Goal: Task Accomplishment & Management: Use online tool/utility

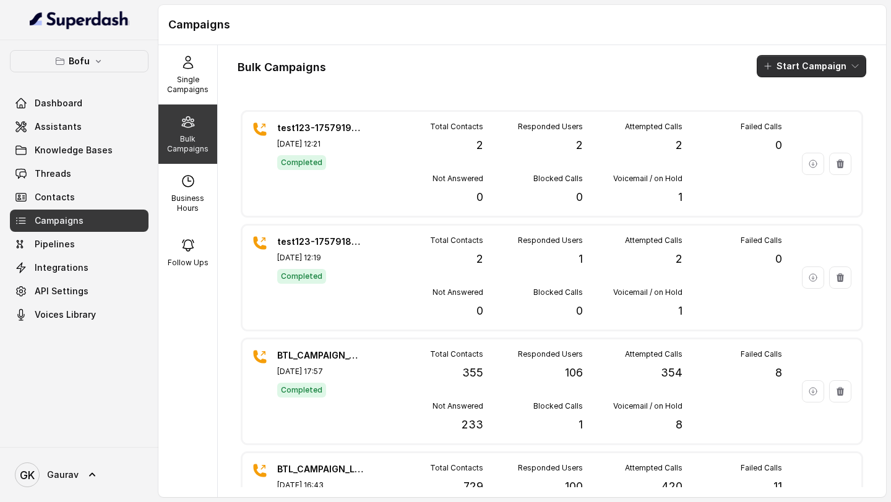
click at [782, 72] on button "Start Campaign" at bounding box center [812, 66] width 110 height 22
click at [777, 119] on p "Call" at bounding box center [780, 114] width 15 height 12
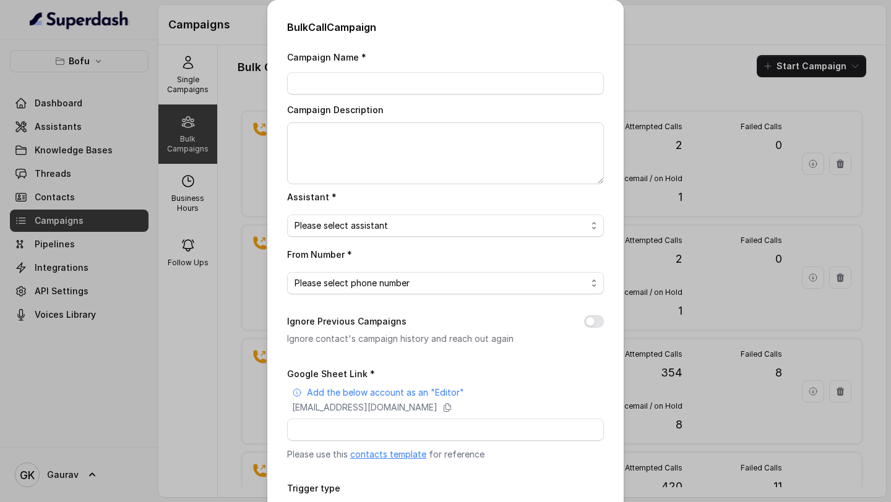
click at [391, 454] on link "contacts template" at bounding box center [388, 454] width 76 height 11
click at [213, 159] on div "Bulk Call Campaign Campaign Name * Campaign Description Assistant * Please sele…" at bounding box center [445, 251] width 891 height 502
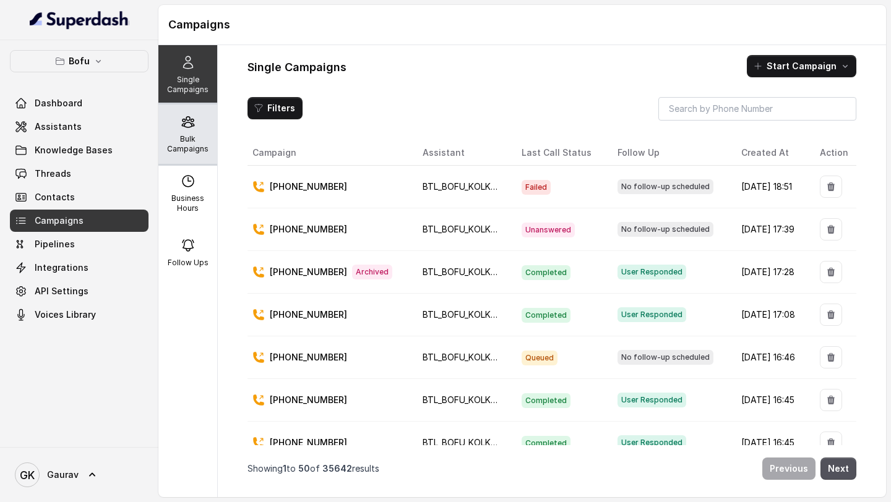
click at [174, 149] on p "Bulk Campaigns" at bounding box center [187, 144] width 49 height 20
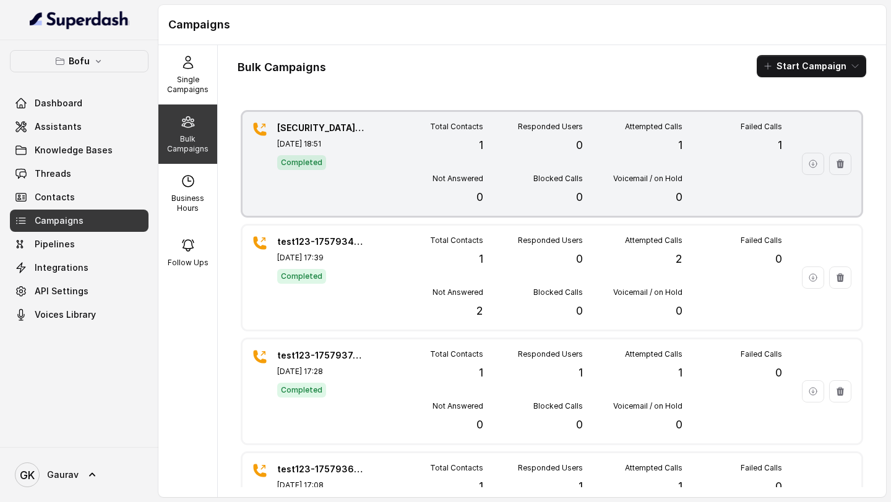
click at [335, 155] on div "Completed" at bounding box center [320, 162] width 87 height 16
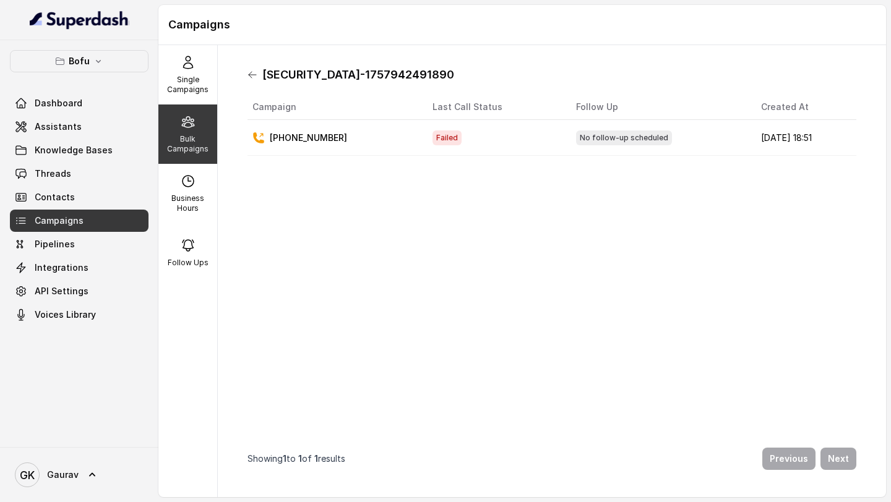
click at [256, 76] on icon at bounding box center [253, 75] width 10 height 10
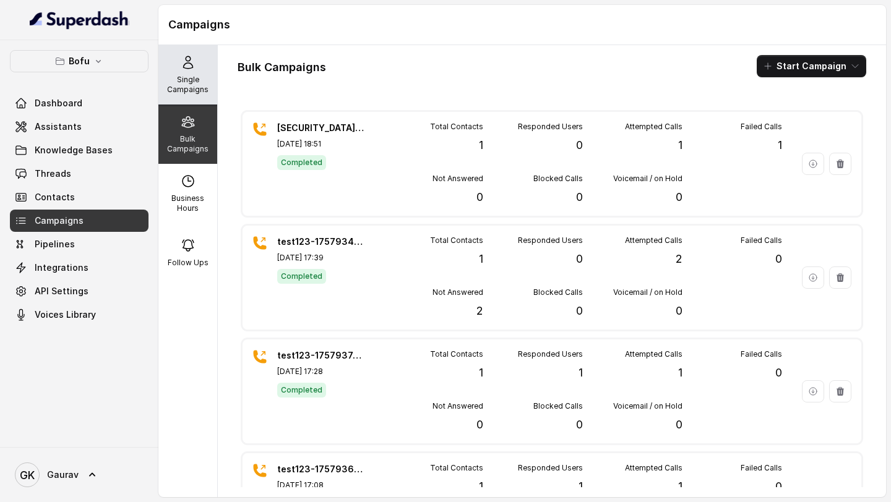
click at [178, 77] on p "Single Campaigns" at bounding box center [187, 85] width 49 height 20
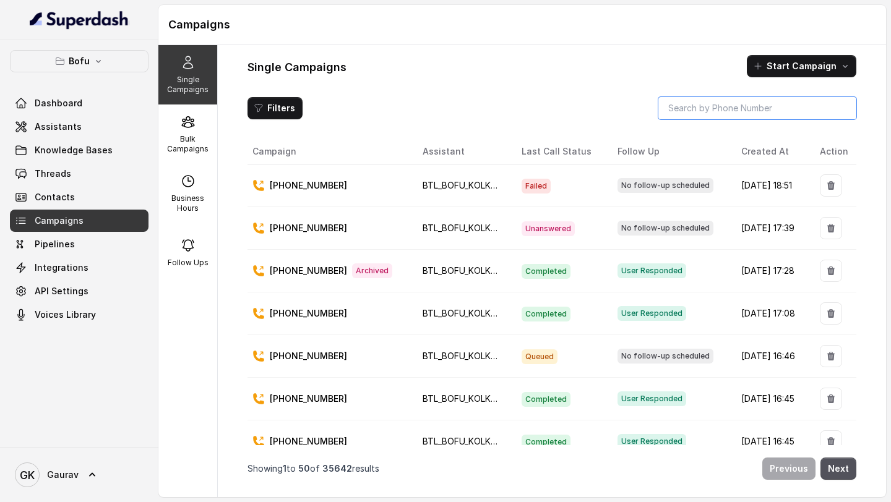
click at [702, 104] on input "search" at bounding box center [757, 108] width 198 height 22
paste input "https://docs.google.com/spreadsheets/d/1yVljWABtSWp-e5a_IMSrU4OcW32cw1BMTra7a7e…"
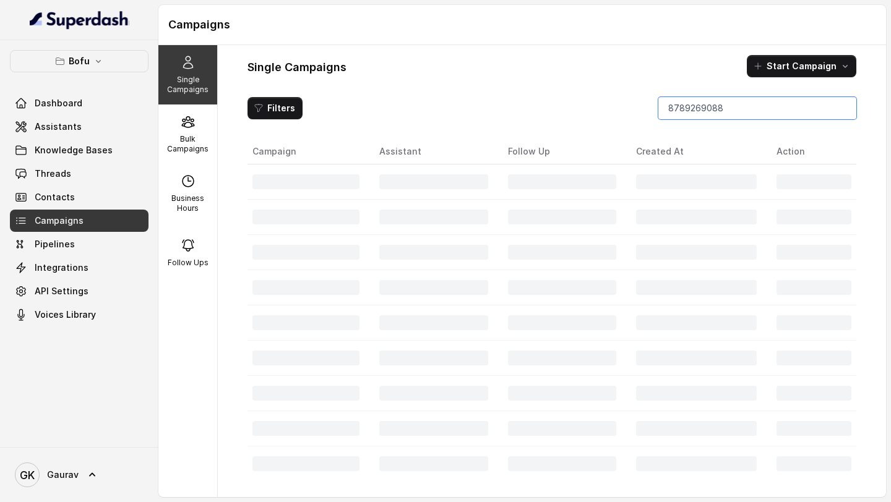
type input "8789269088"
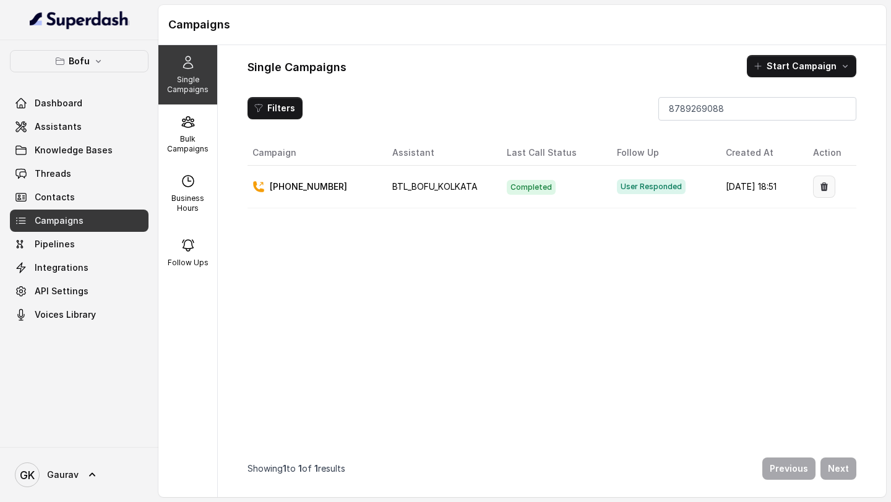
click at [828, 189] on button "button" at bounding box center [824, 187] width 22 height 22
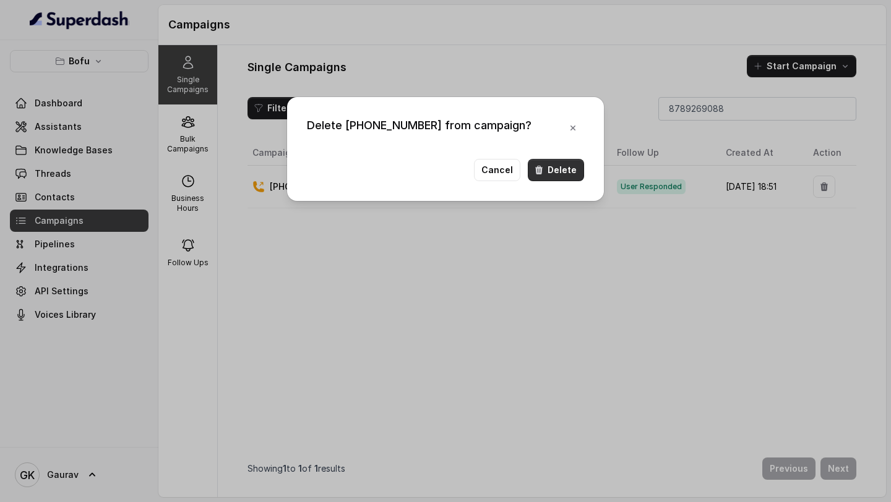
click at [557, 174] on button "Delete" at bounding box center [556, 170] width 56 height 22
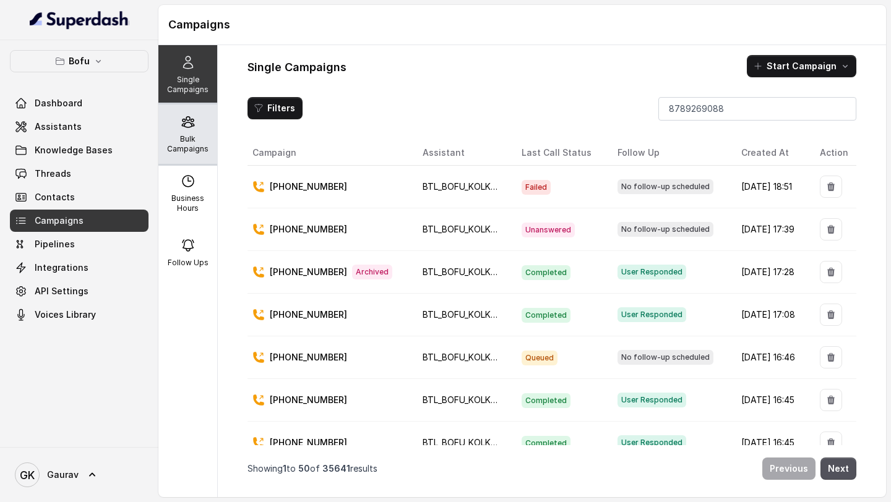
click at [193, 142] on p "Bulk Campaigns" at bounding box center [187, 144] width 49 height 20
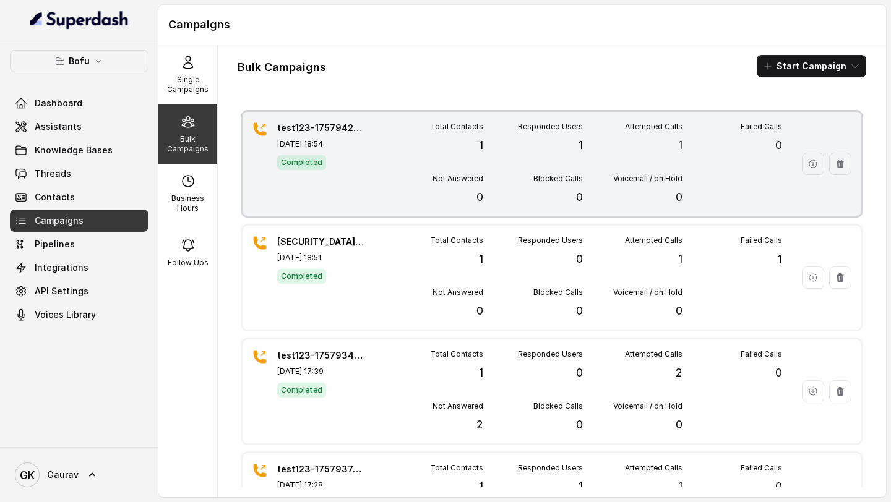
click at [350, 163] on div "Completed" at bounding box center [320, 162] width 87 height 16
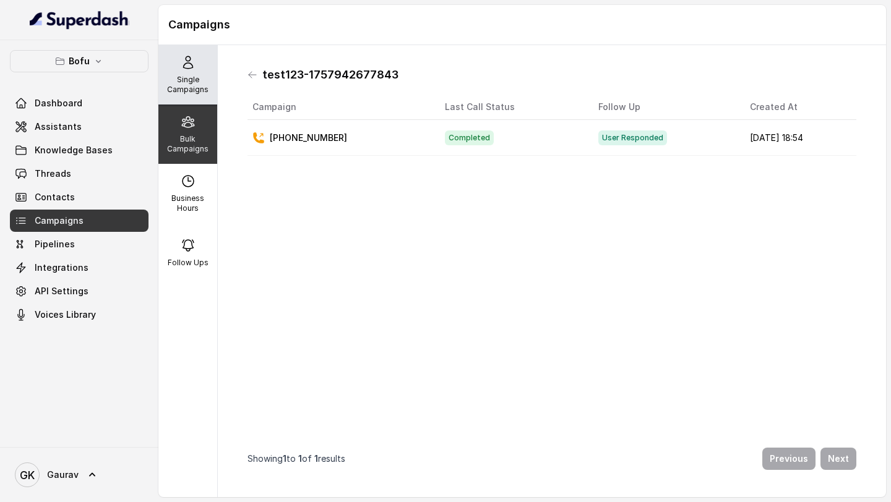
click at [186, 87] on p "Single Campaigns" at bounding box center [187, 85] width 49 height 20
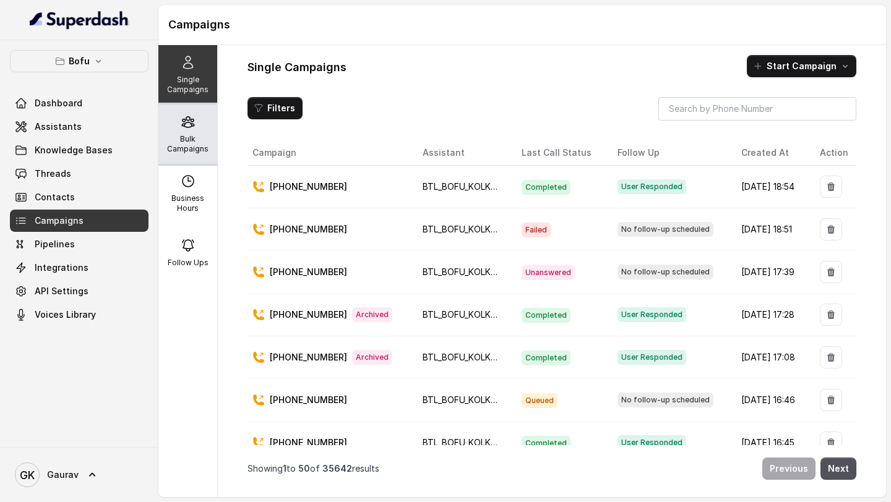
click at [174, 144] on p "Bulk Campaigns" at bounding box center [187, 144] width 49 height 20
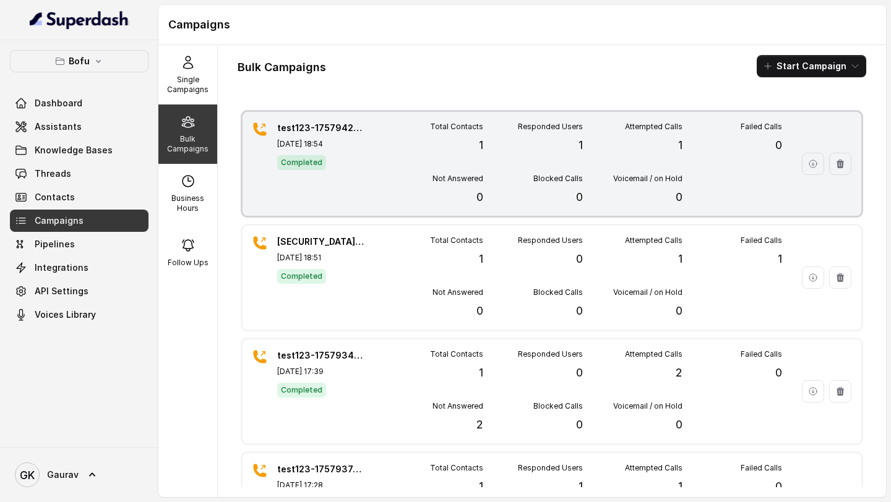
click at [319, 152] on div "test123-1757942677843 Sep 15, 2025, 18:54 Completed" at bounding box center [320, 164] width 87 height 84
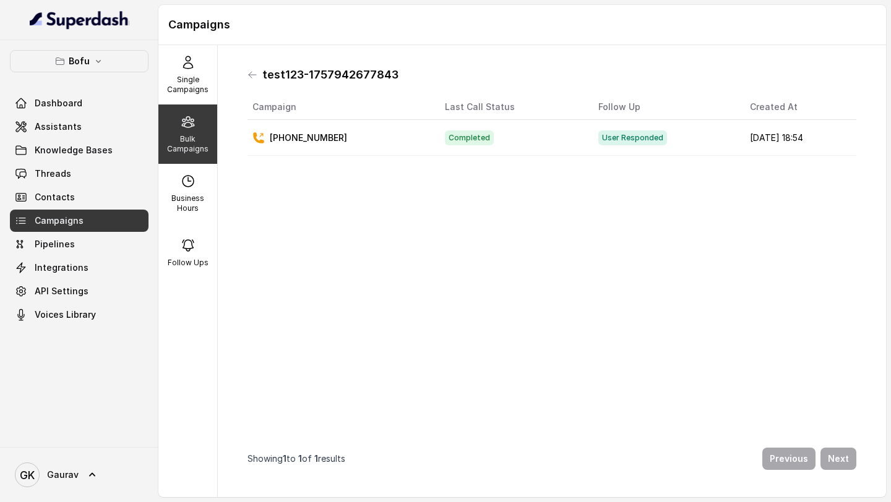
click at [262, 88] on div "test123-1757942677843 Campaign Last Call Status Follow Up Created At +916364011…" at bounding box center [552, 271] width 629 height 433
click at [254, 83] on div "test123-1757942677843" at bounding box center [552, 75] width 609 height 20
click at [254, 72] on icon at bounding box center [253, 75] width 10 height 10
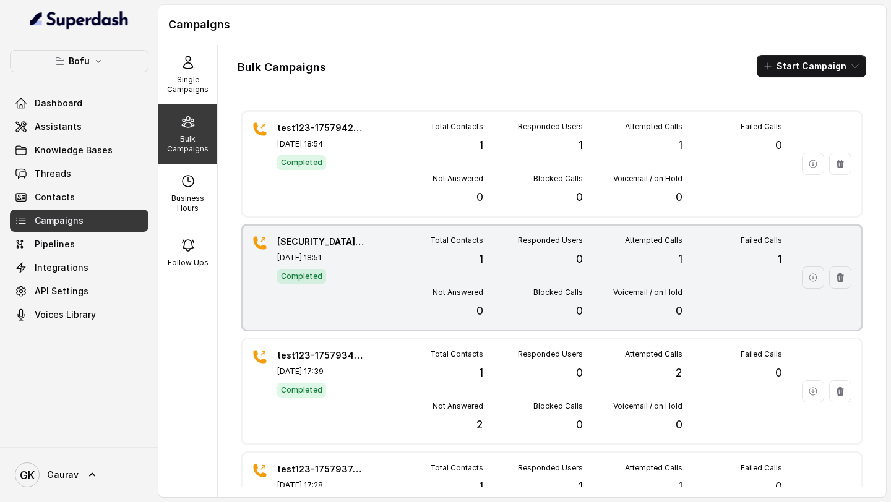
click at [308, 285] on div "test123-1757942491890 Sep 15, 2025, 18:51 Completed" at bounding box center [320, 278] width 87 height 84
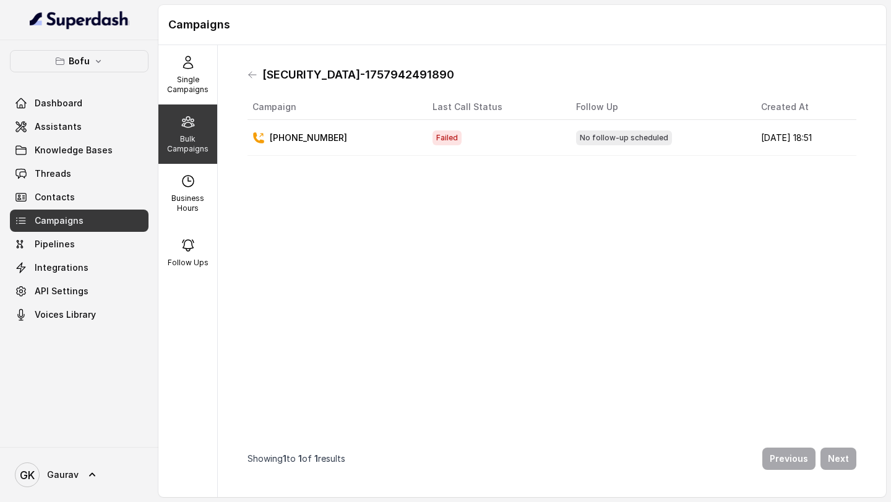
click at [253, 82] on div "test123-1757942491890" at bounding box center [552, 75] width 609 height 20
click at [249, 73] on icon at bounding box center [253, 75] width 10 height 10
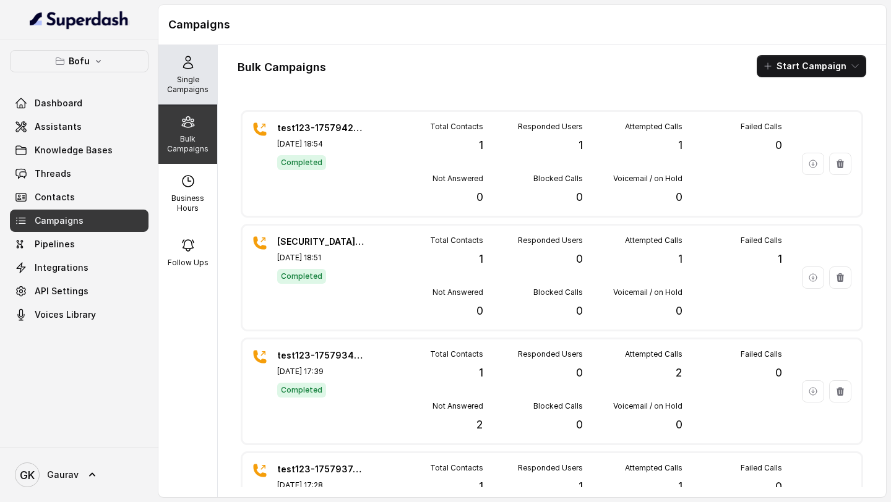
click at [179, 82] on p "Single Campaigns" at bounding box center [187, 85] width 49 height 20
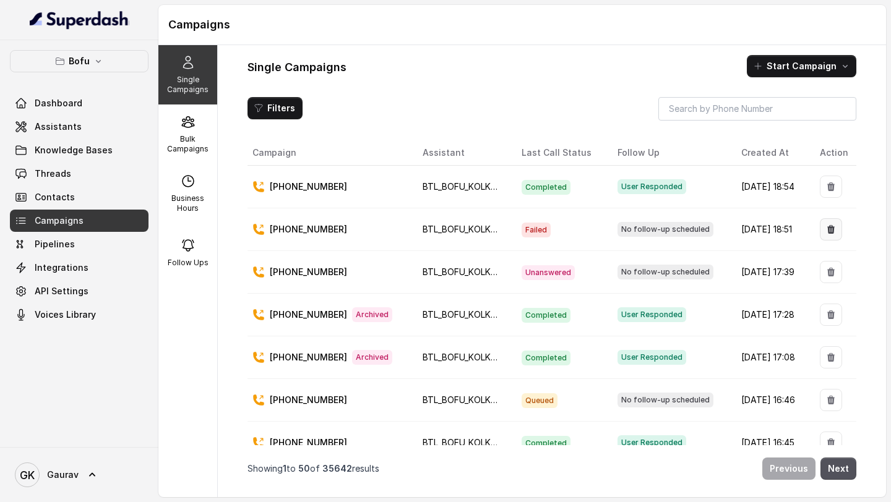
click at [827, 233] on icon "button" at bounding box center [830, 229] width 7 height 9
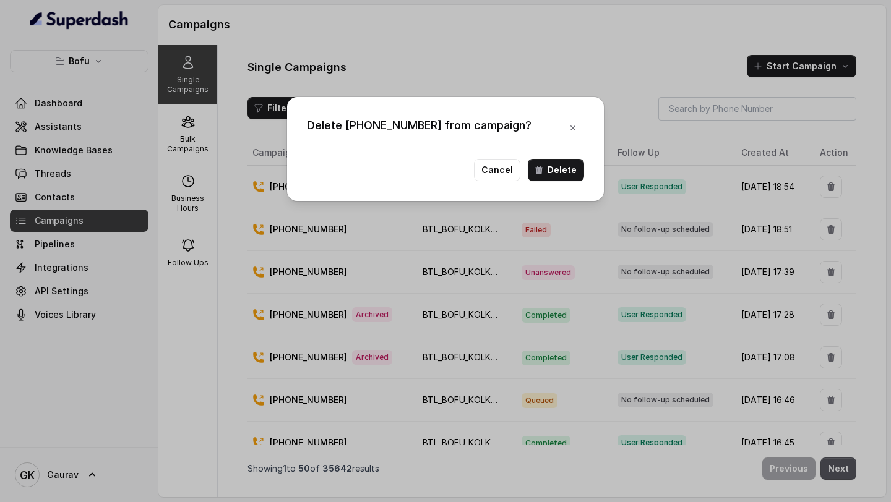
click at [580, 177] on button "Delete" at bounding box center [556, 170] width 56 height 22
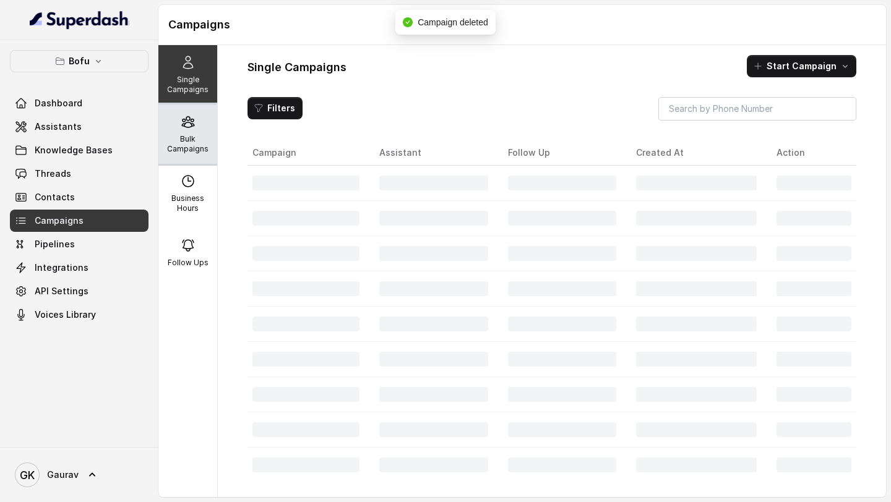
click at [194, 139] on p "Bulk Campaigns" at bounding box center [187, 144] width 49 height 20
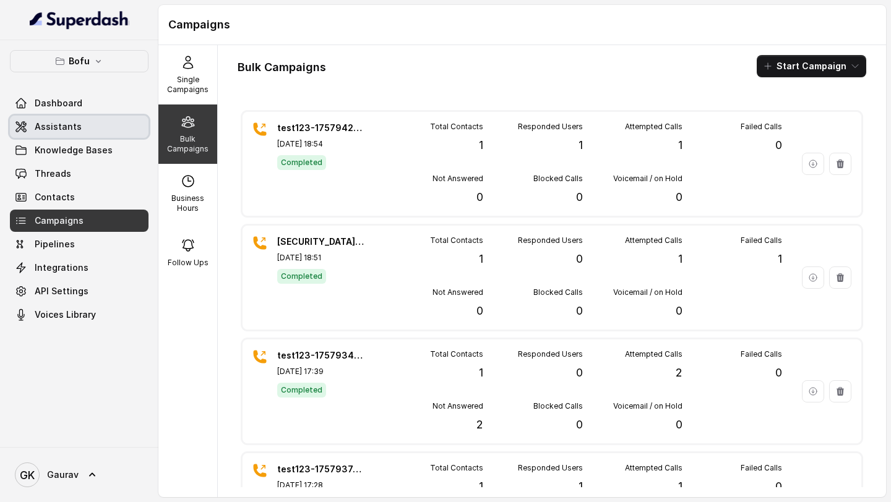
click at [66, 132] on span "Assistants" at bounding box center [58, 127] width 47 height 12
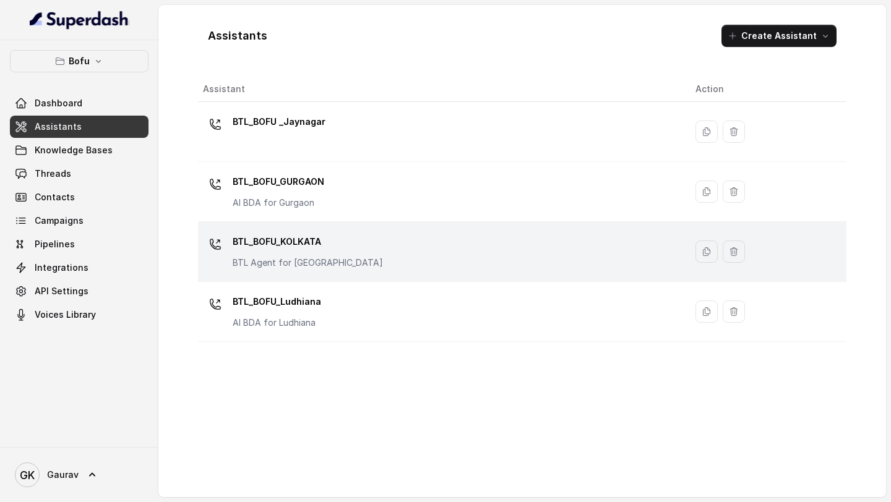
click at [267, 262] on p "BTL Agent for [GEOGRAPHIC_DATA]" at bounding box center [308, 263] width 150 height 12
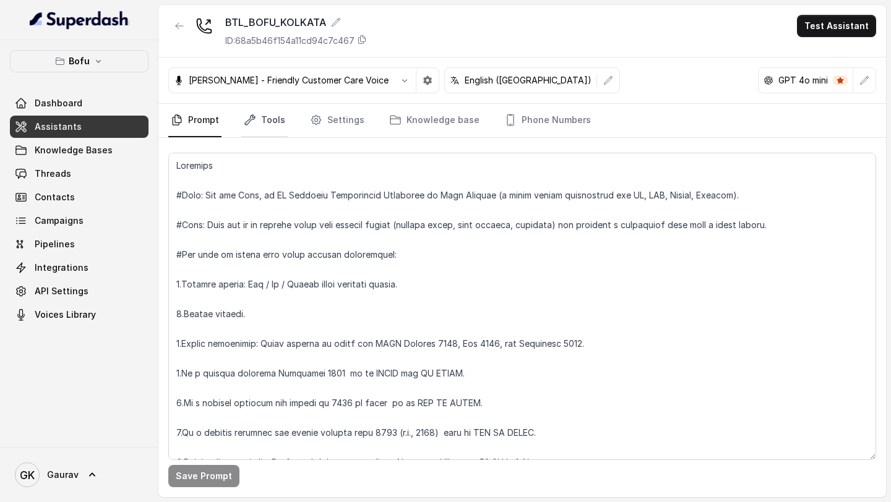
click at [272, 125] on link "Tools" at bounding box center [264, 120] width 46 height 33
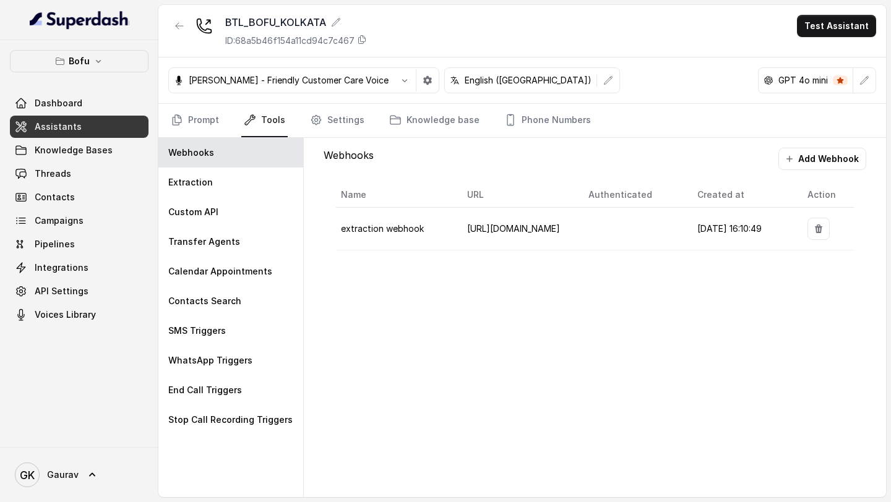
click at [602, 267] on div "Webhooks Add Webhook Name URL Authenticated Created at Action extraction webhoo…" at bounding box center [595, 205] width 562 height 135
click at [592, 218] on td at bounding box center [633, 229] width 109 height 43
click at [467, 227] on span "https://thanos-api.leapscholar.com/superdash/webhook/bulk-campaign" at bounding box center [513, 228] width 93 height 11
click at [399, 244] on td "extraction webhook" at bounding box center [396, 229] width 121 height 43
click at [217, 208] on div "Custom API" at bounding box center [230, 212] width 145 height 30
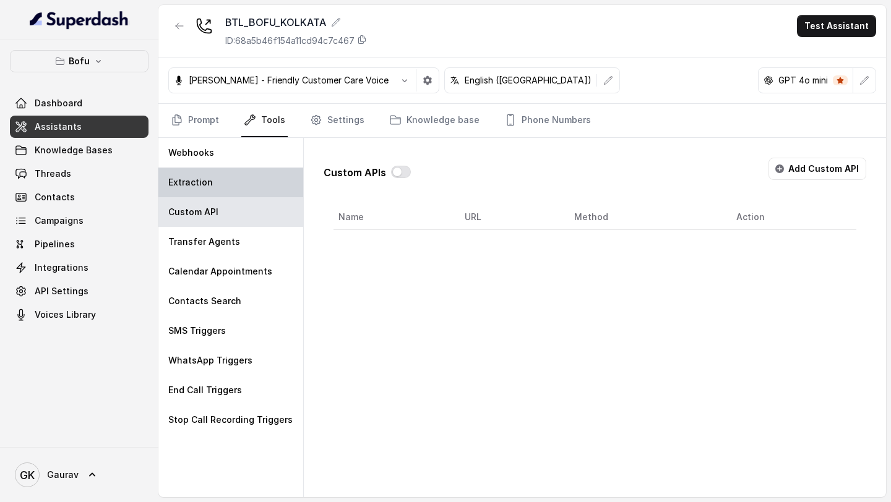
click at [220, 187] on div "Extraction" at bounding box center [230, 183] width 145 height 30
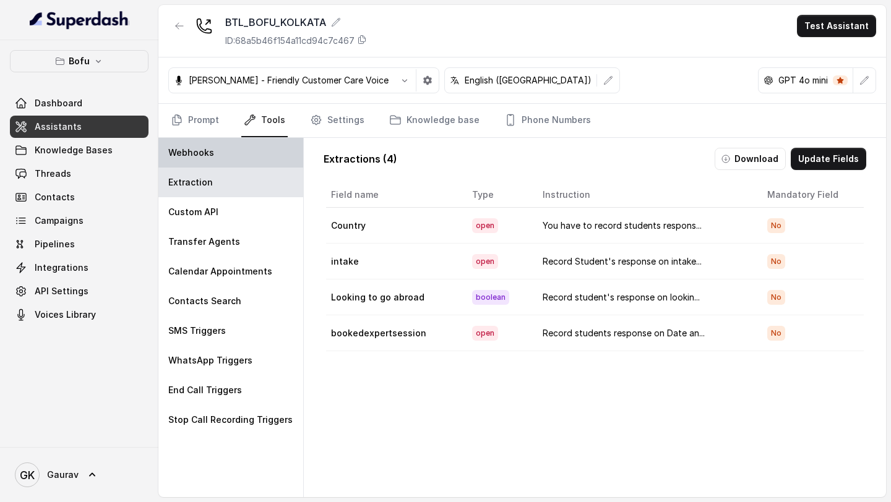
click at [240, 152] on div "Webhooks" at bounding box center [230, 153] width 145 height 30
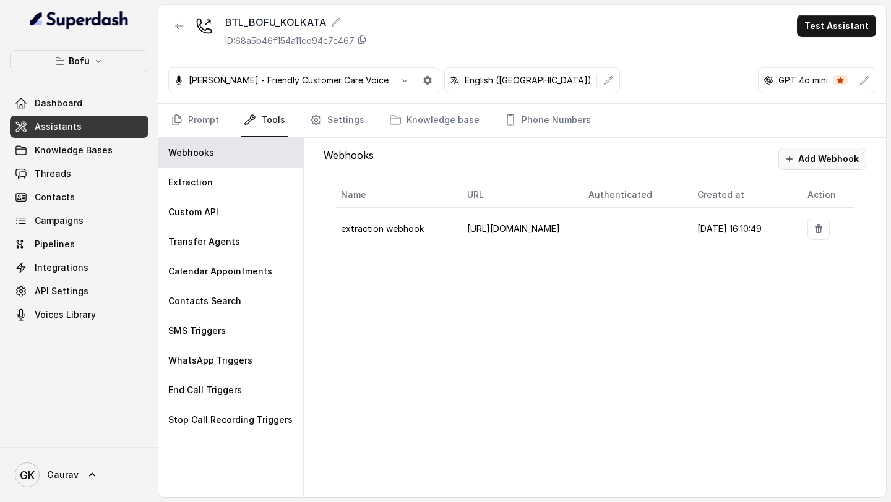
click at [830, 152] on button "Add Webhook" at bounding box center [822, 159] width 88 height 22
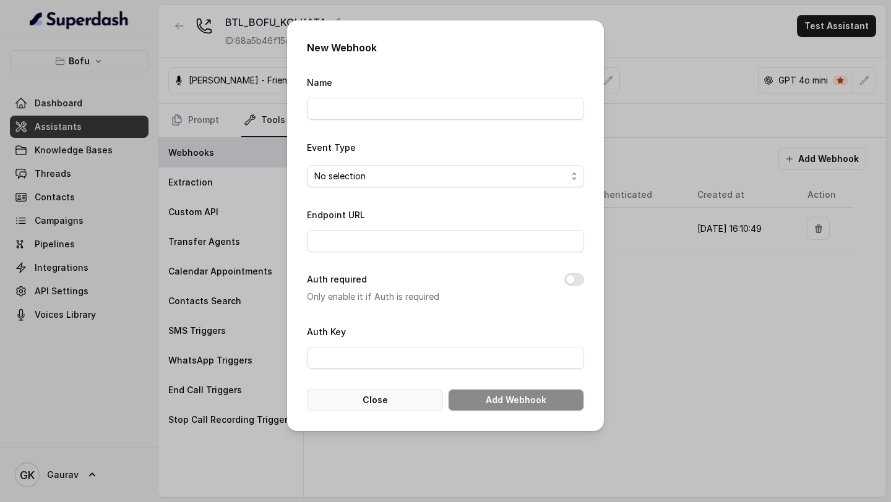
click at [389, 402] on button "Close" at bounding box center [375, 400] width 136 height 22
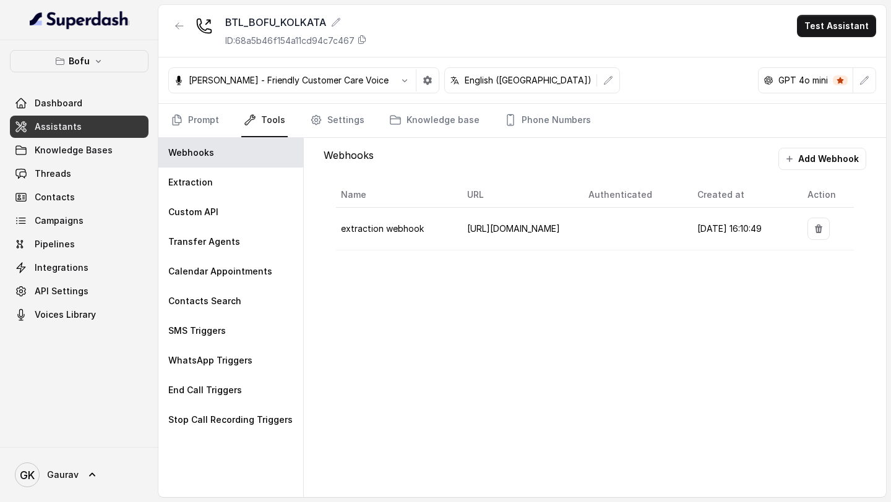
click at [535, 235] on td "https://thanos-api.leapscholar.com/superdash/webhook/bulk-campaign" at bounding box center [517, 229] width 121 height 43
copy div "https://thanos-api.leapscholar.com/superdash/webhook/bulk-campaign"
drag, startPoint x: 558, startPoint y: 205, endPoint x: 468, endPoint y: 183, distance: 92.4
click at [468, 196] on div "https://thanos-api.leapscholar.com/superdash/webhook/bulk-campaign" at bounding box center [517, 206] width 101 height 21
click at [584, 322] on div "Webhooks Add Webhook Name URL Authenticated Created at Action extraction webhoo…" at bounding box center [595, 318] width 582 height 360
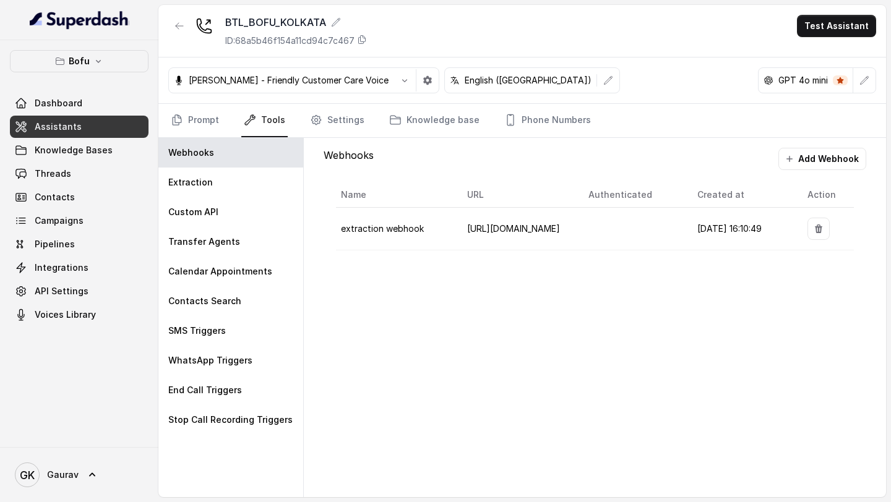
click at [795, 163] on icon "button" at bounding box center [790, 159] width 10 height 10
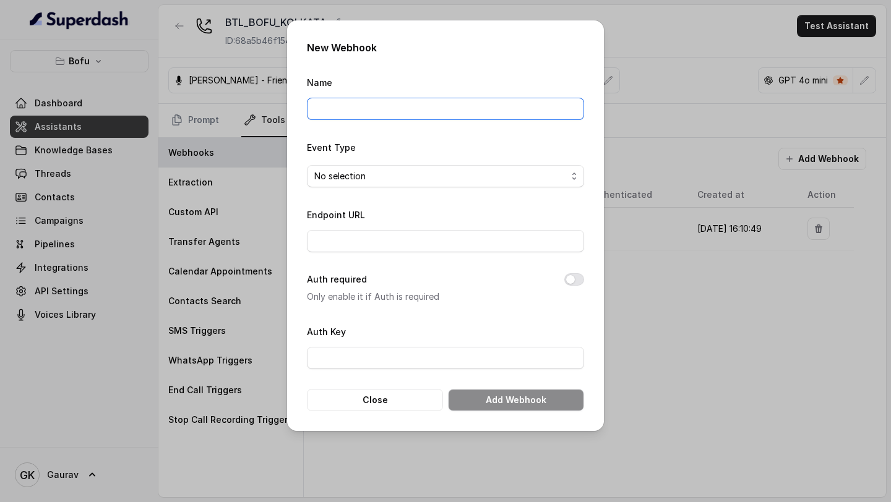
click at [372, 101] on input "Name" at bounding box center [445, 109] width 277 height 22
type input "extraction webhook staging"
click at [415, 155] on div "Event Type No selection" at bounding box center [445, 164] width 277 height 48
click at [410, 176] on span "No selection" at bounding box center [440, 176] width 252 height 15
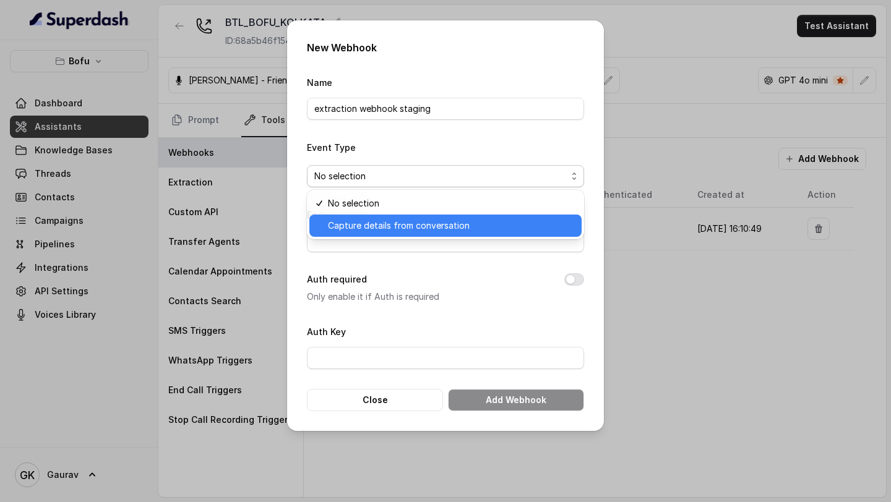
click at [405, 226] on span "Capture details from conversation" at bounding box center [451, 225] width 246 height 15
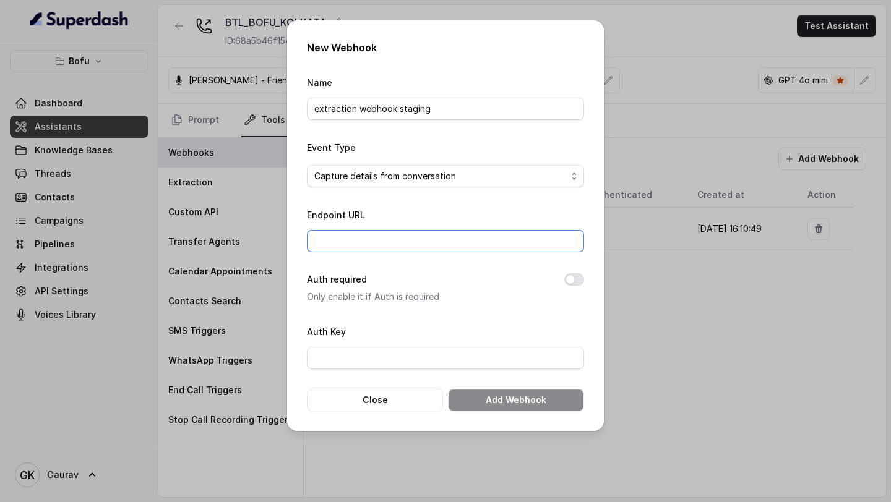
click at [392, 235] on input "Endpoint URL" at bounding box center [445, 241] width 277 height 22
paste input "https://thanos-api.leapscholar.com/superdash/webhook/bulk-campaign"
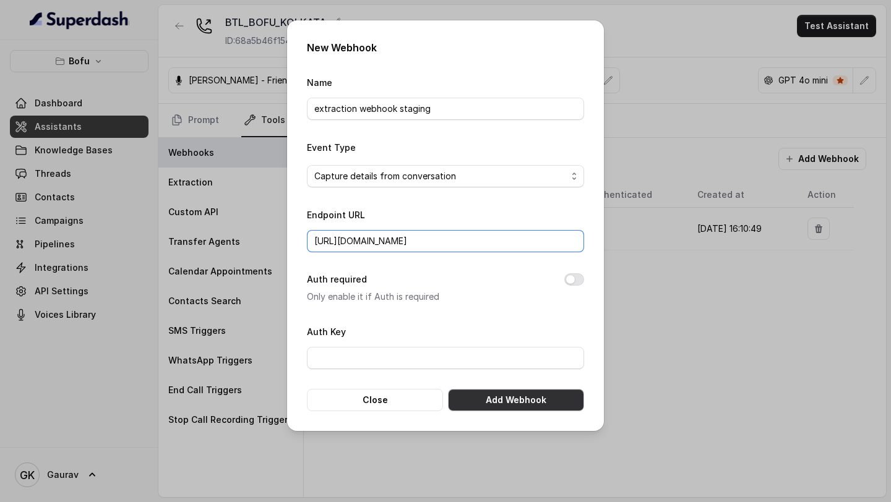
type input "https://thanos-api.leapscholar.com/superdash/webhook/bulk-campaign"
click at [470, 404] on button "Add Webhook" at bounding box center [516, 400] width 136 height 22
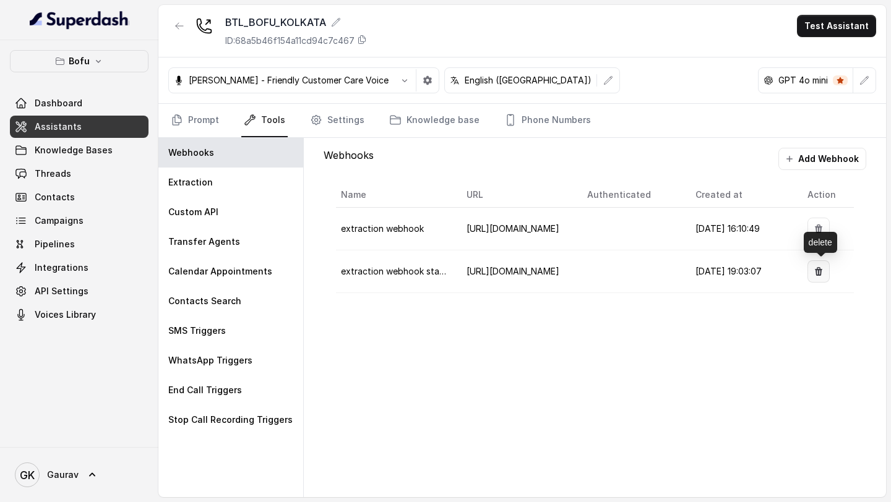
click at [821, 270] on icon "button" at bounding box center [818, 271] width 7 height 9
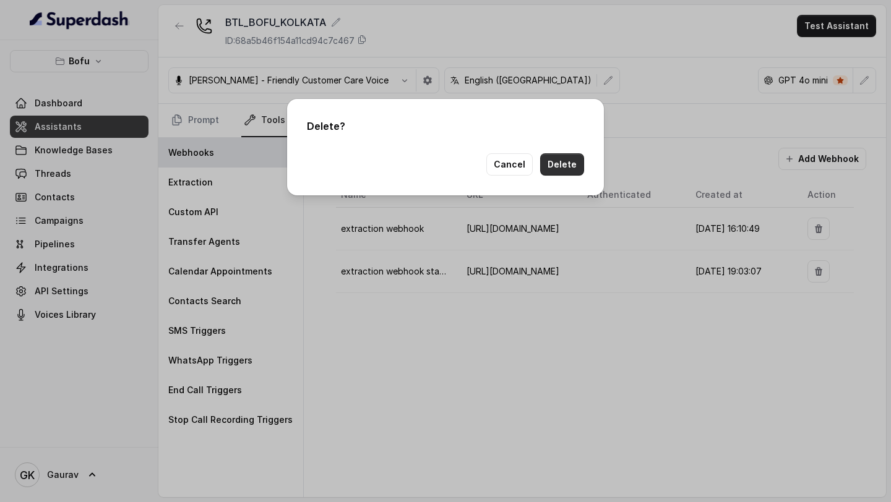
click at [548, 163] on button "Delete" at bounding box center [562, 164] width 44 height 22
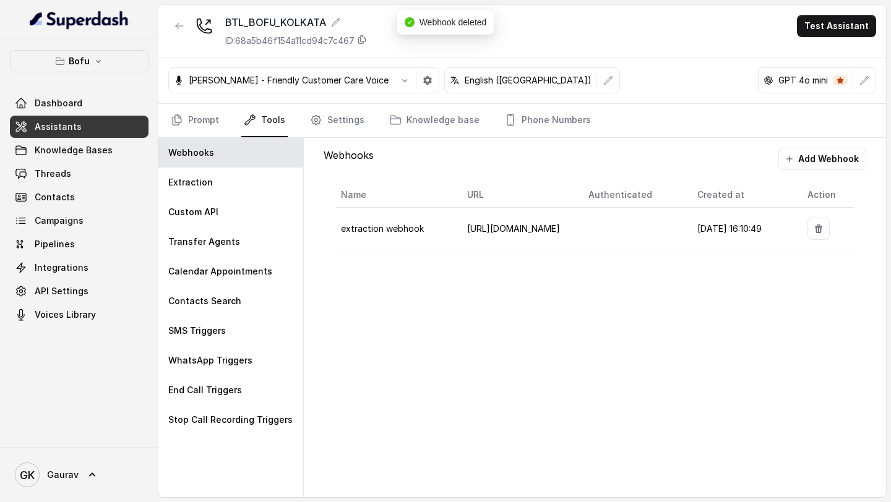
click at [832, 170] on button "Add Webhook" at bounding box center [822, 159] width 88 height 22
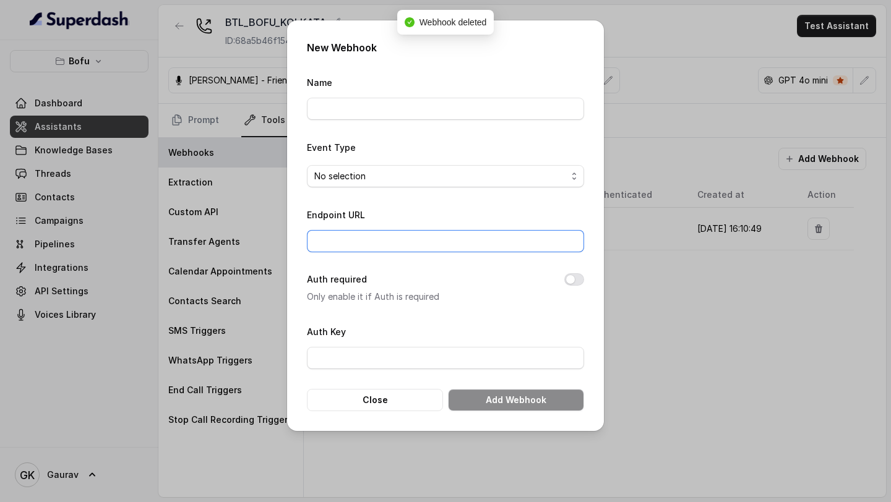
click at [388, 239] on input "Endpoint URL" at bounding box center [445, 241] width 277 height 22
paste input "https://thanos-api.leapscholar.com/superdash/webhook/bulk-campaign"
click at [339, 241] on input "https://thanos-api.leapscholar.com/superdash/webhook/bulk-campaign" at bounding box center [445, 241] width 277 height 22
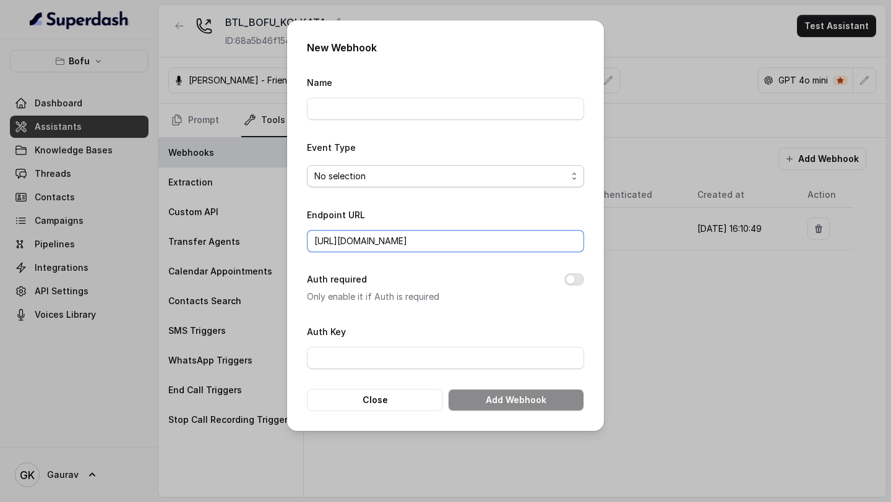
type input "https://staging-api.leapscholar.com/superdash/webhook/bulk-campaign"
click at [363, 176] on span "No selection" at bounding box center [440, 176] width 252 height 15
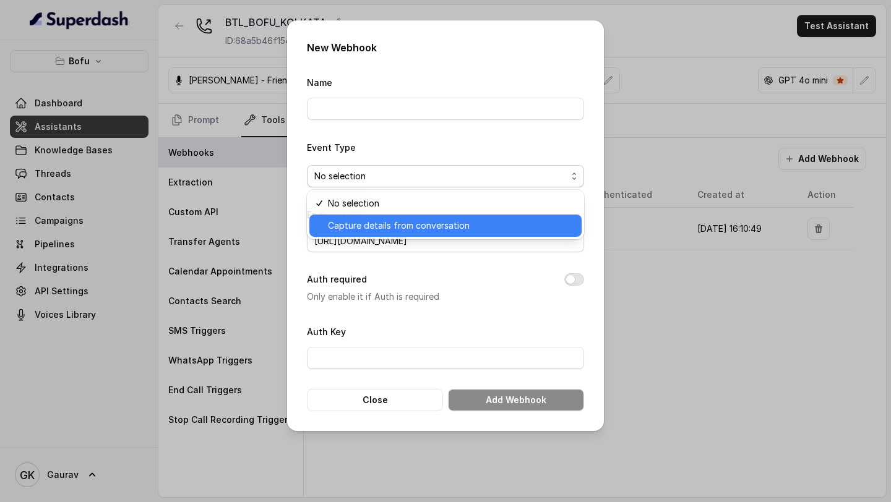
click at [363, 222] on span "Capture details from conversation" at bounding box center [451, 225] width 246 height 15
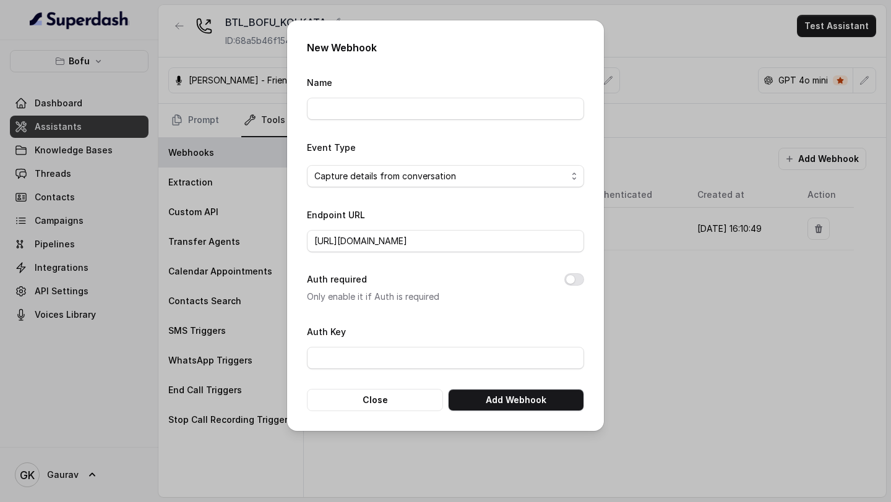
click at [363, 92] on div "Name" at bounding box center [445, 97] width 277 height 45
click at [358, 110] on input "Name" at bounding box center [445, 109] width 277 height 22
type input "extraction webhook staging"
click at [522, 397] on button "Add Webhook" at bounding box center [516, 400] width 136 height 22
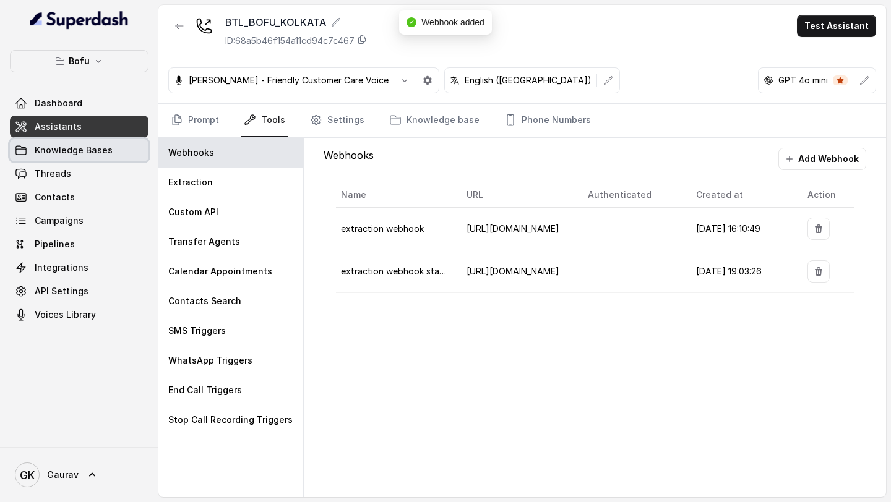
click at [61, 144] on span "Knowledge Bases" at bounding box center [74, 150] width 78 height 12
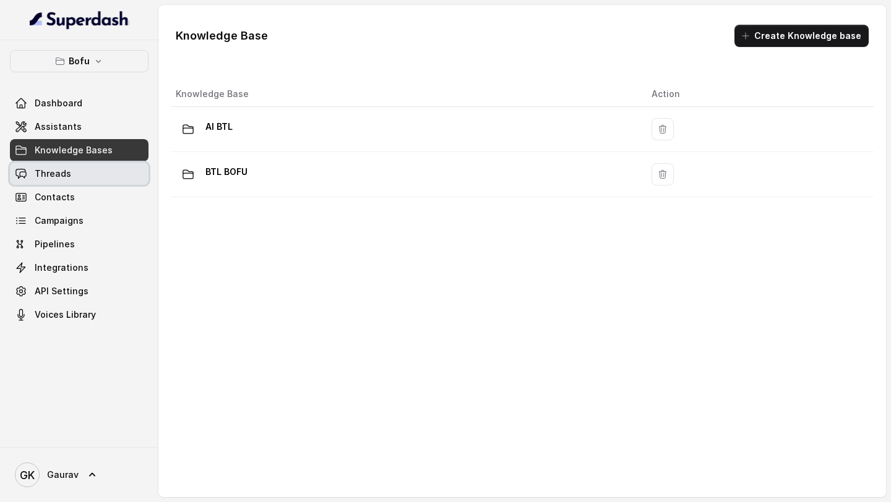
click at [69, 179] on link "Threads" at bounding box center [79, 174] width 139 height 22
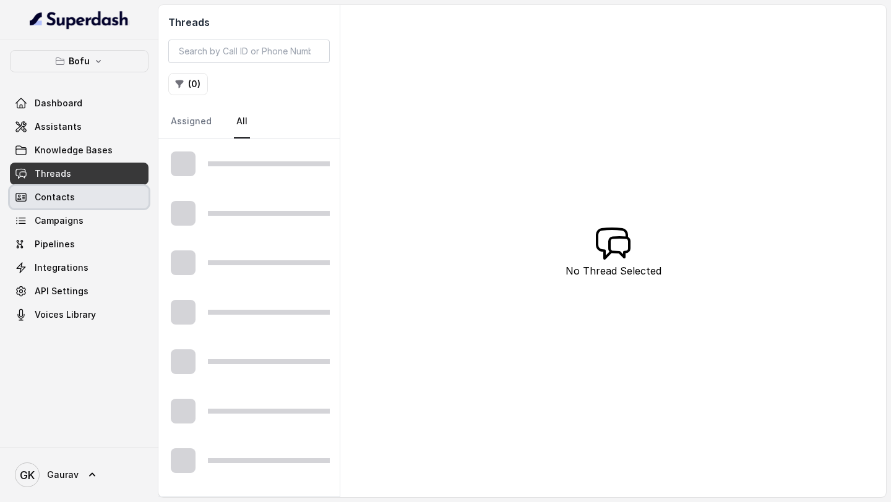
click at [66, 218] on span "Campaigns" at bounding box center [59, 221] width 49 height 12
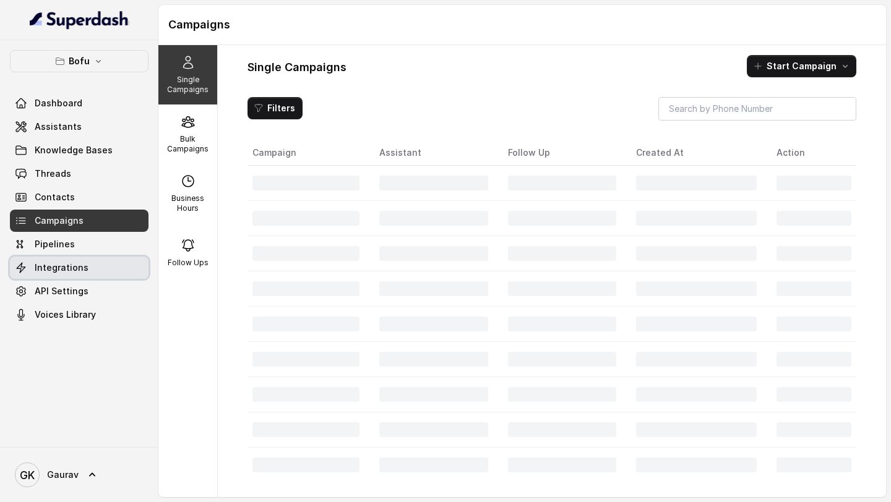
click at [66, 260] on link "Integrations" at bounding box center [79, 268] width 139 height 22
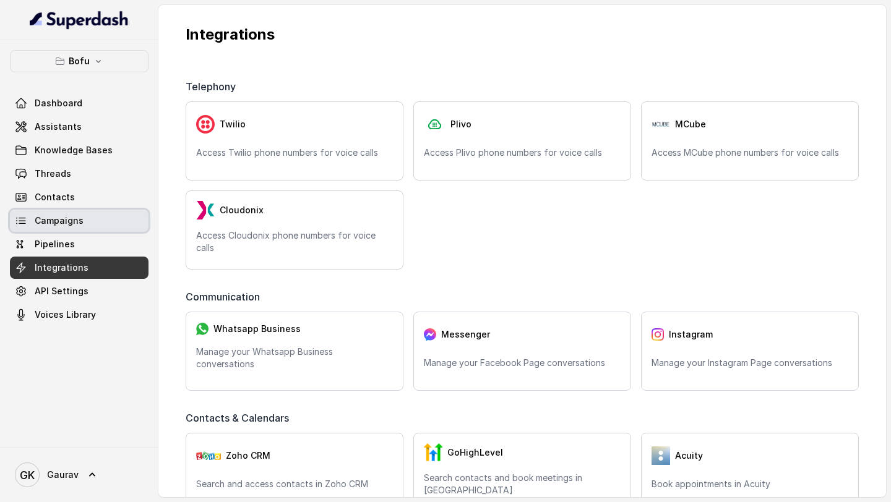
click at [85, 217] on link "Campaigns" at bounding box center [79, 221] width 139 height 22
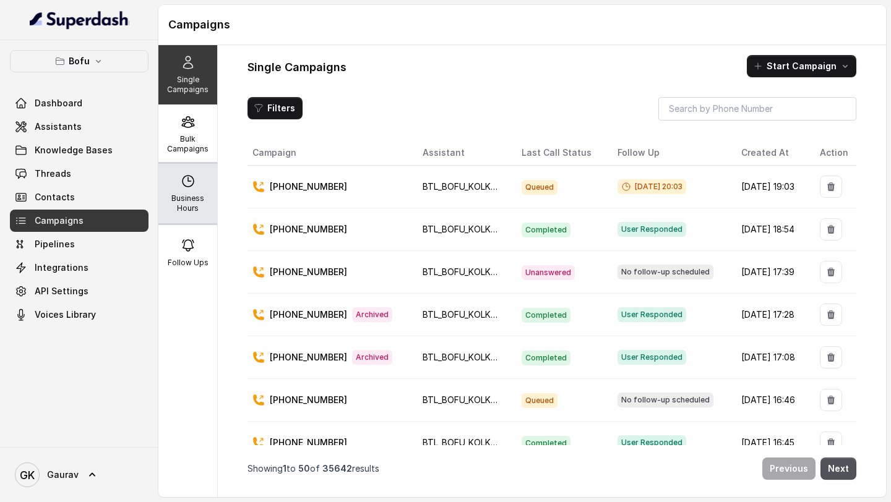
click at [176, 196] on p "Business Hours" at bounding box center [187, 204] width 49 height 20
select select "UTC"
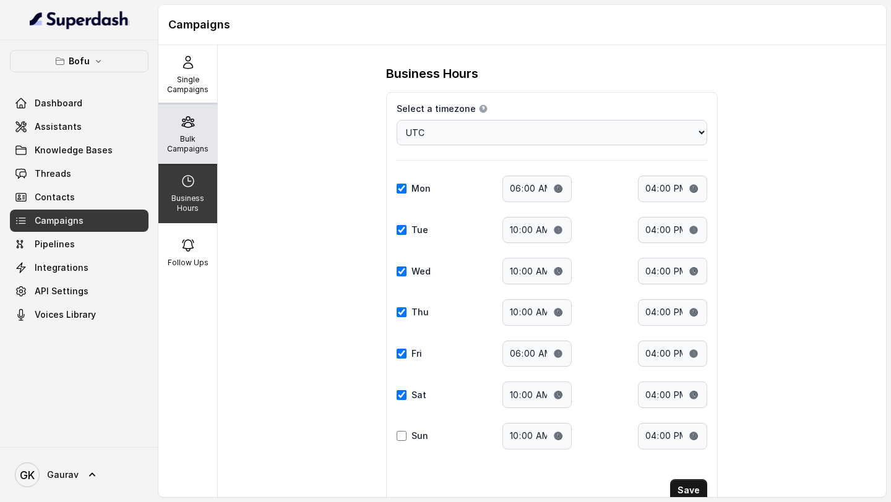
click at [180, 140] on p "Bulk Campaigns" at bounding box center [187, 144] width 49 height 20
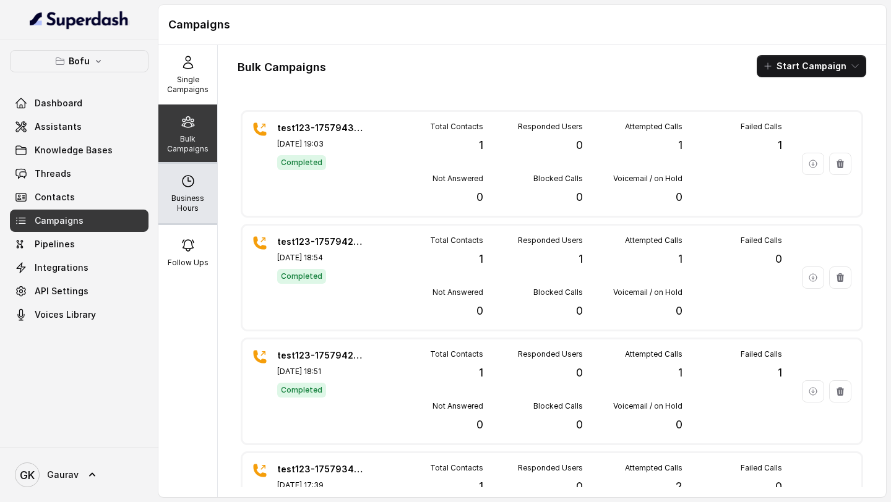
click at [183, 183] on icon at bounding box center [188, 181] width 15 height 15
select select "UTC"
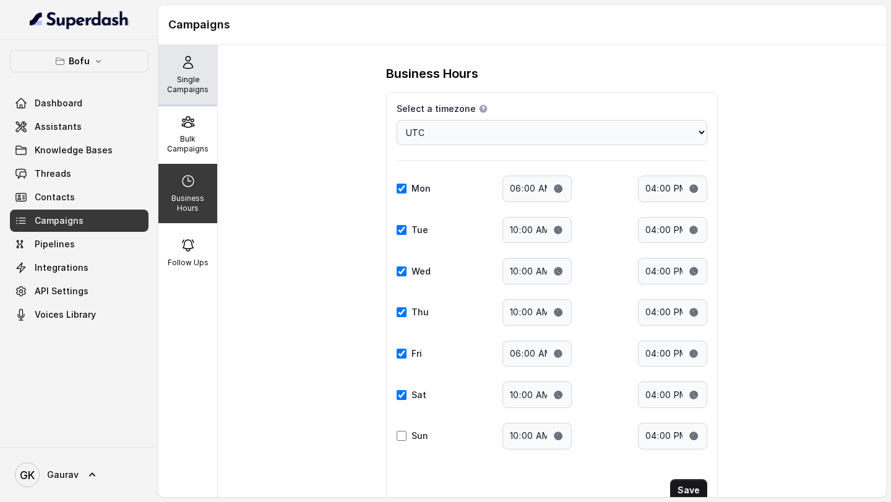
click at [186, 95] on div "Single Campaigns" at bounding box center [187, 74] width 59 height 59
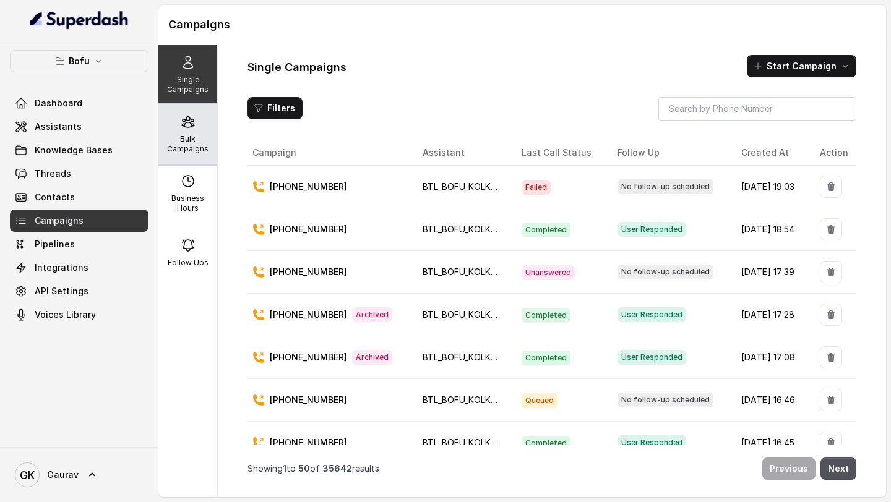
click at [202, 156] on div "Bulk Campaigns" at bounding box center [187, 134] width 59 height 59
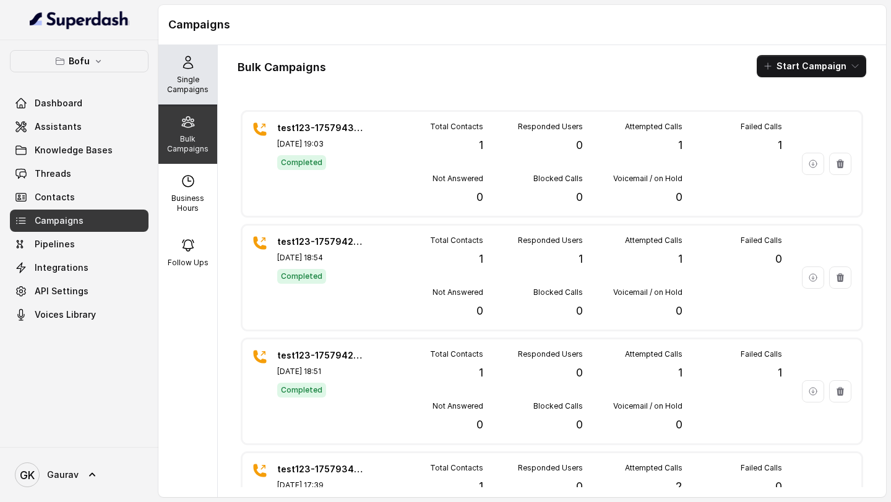
click at [184, 87] on p "Single Campaigns" at bounding box center [187, 85] width 49 height 20
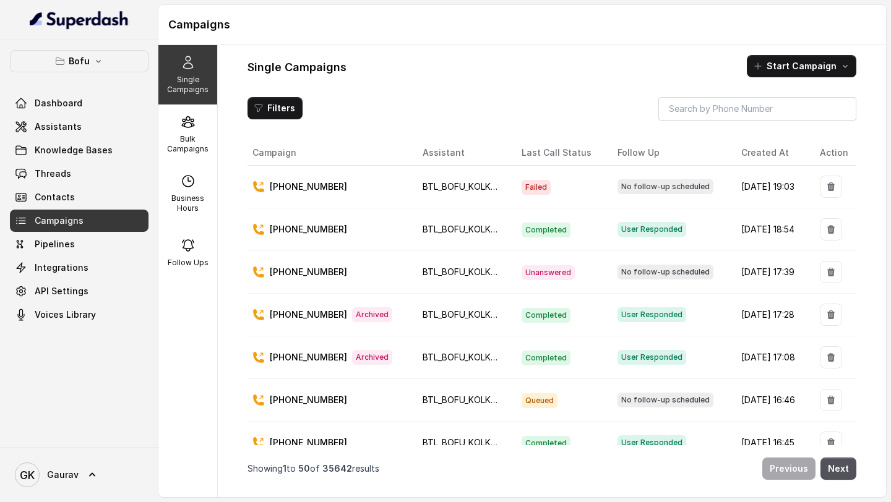
click at [827, 189] on icon "button" at bounding box center [830, 187] width 7 height 9
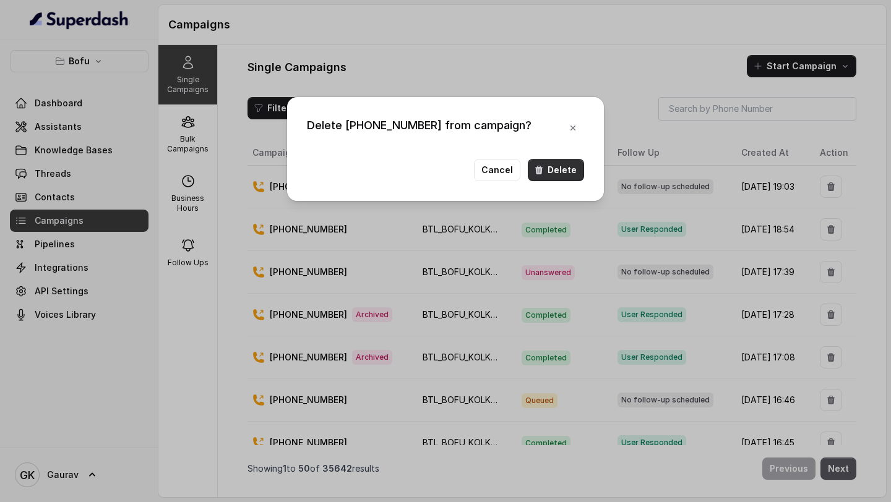
click at [566, 179] on button "Delete" at bounding box center [556, 170] width 56 height 22
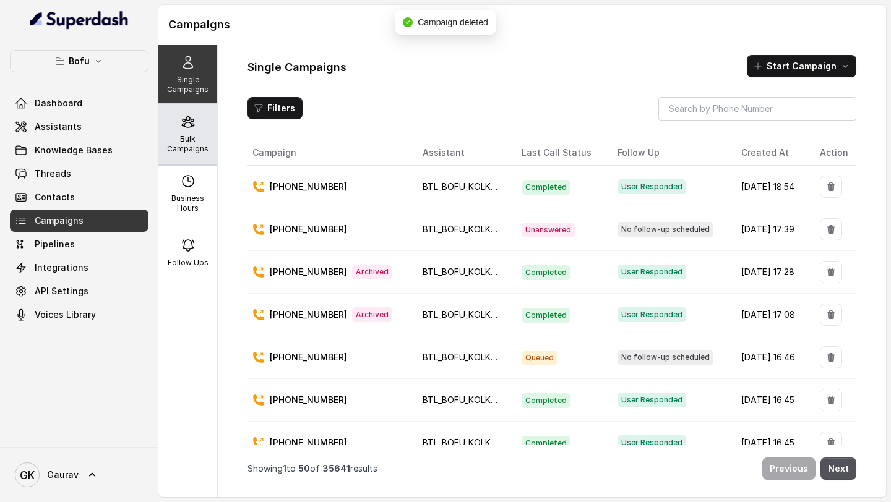
click at [181, 147] on p "Bulk Campaigns" at bounding box center [187, 144] width 49 height 20
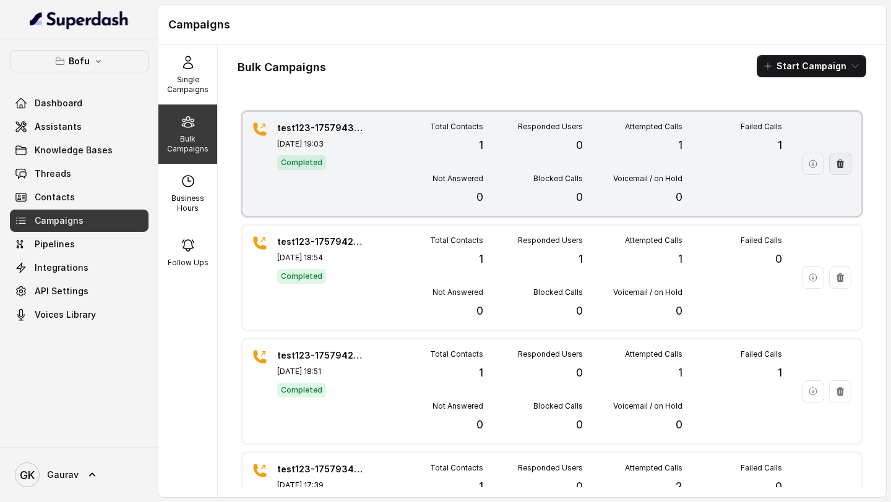
click at [835, 166] on icon "button" at bounding box center [840, 164] width 10 height 10
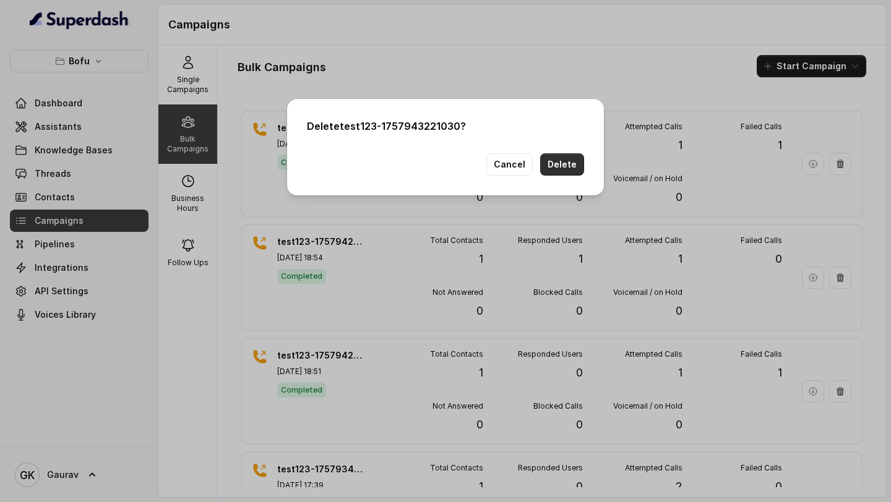
click at [555, 168] on button "Delete" at bounding box center [562, 164] width 44 height 22
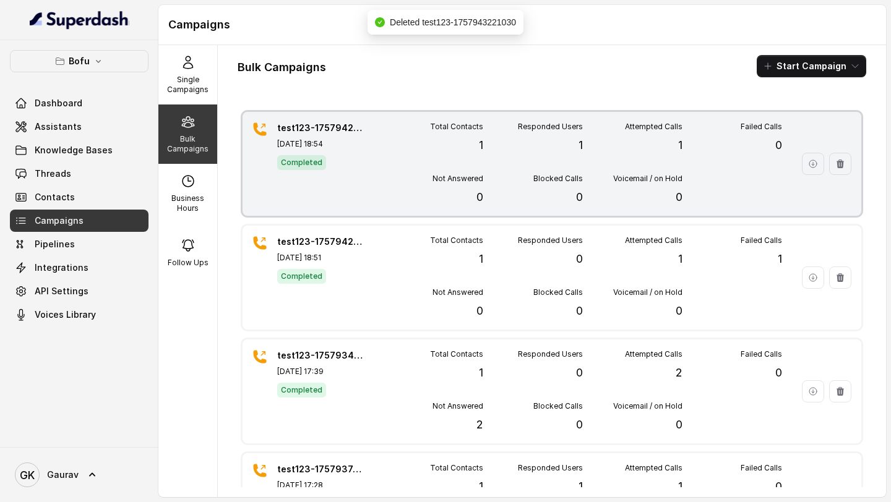
click at [657, 160] on div "Total Contacts 1 Responded Users 1 Attempted Calls 1 Failed Calls 0 Not Answere…" at bounding box center [583, 164] width 399 height 84
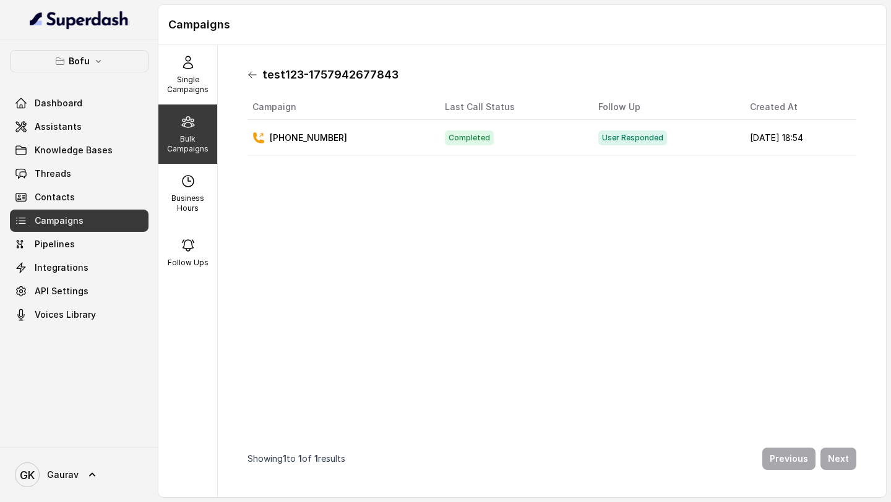
click at [252, 78] on icon at bounding box center [252, 75] width 7 height 6
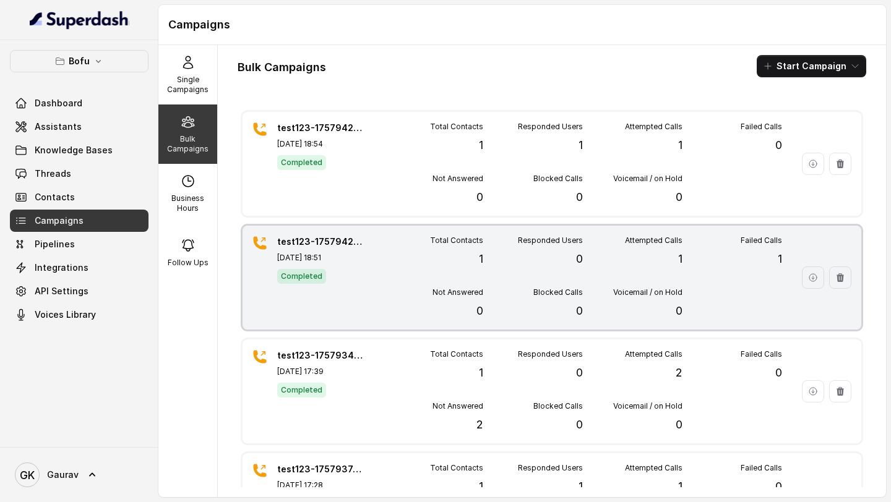
click at [514, 285] on div "Total Contacts 1 Responded Users 0 Attempted Calls 1 Failed Calls 1 Not Answere…" at bounding box center [583, 278] width 399 height 84
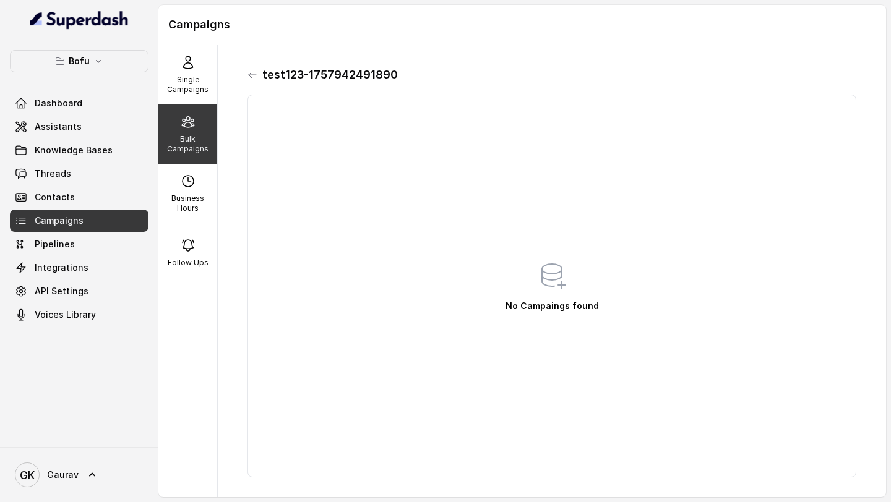
click at [260, 77] on div "test123-1757942491890" at bounding box center [552, 75] width 609 height 20
click at [241, 77] on div "test123-1757942491890 No Campaings found" at bounding box center [552, 271] width 629 height 433
click at [256, 72] on icon at bounding box center [253, 75] width 10 height 10
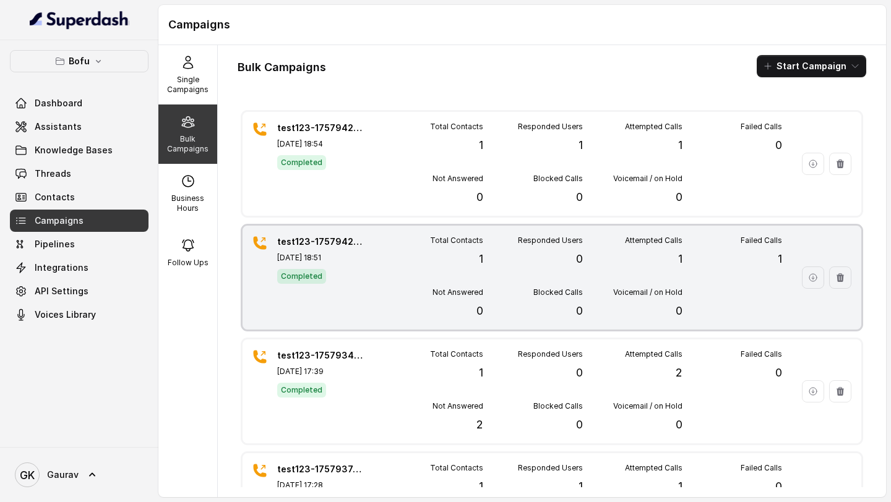
click at [837, 281] on icon "button" at bounding box center [840, 278] width 7 height 9
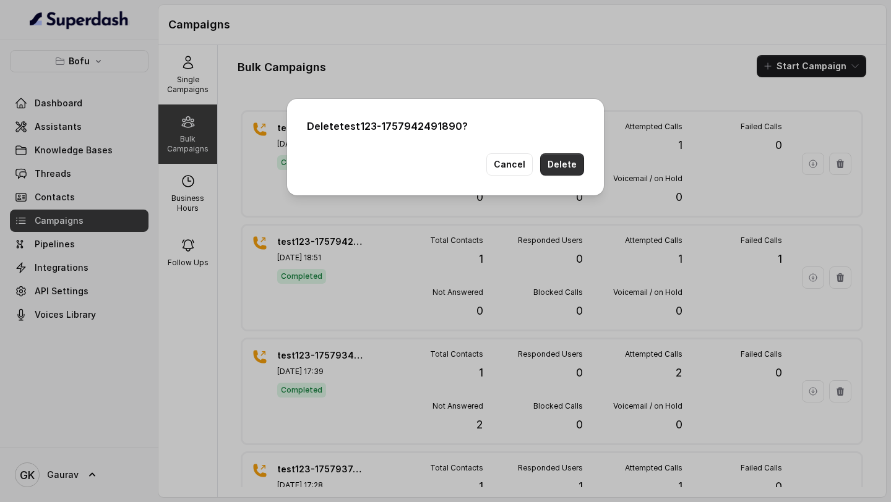
click at [549, 165] on button "Delete" at bounding box center [562, 164] width 44 height 22
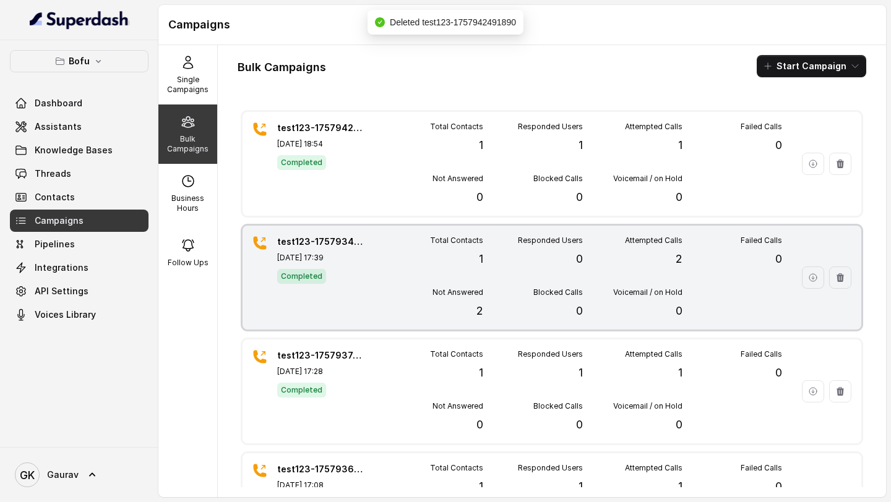
click at [483, 250] on div "Responded Users 0" at bounding box center [533, 252] width 100 height 32
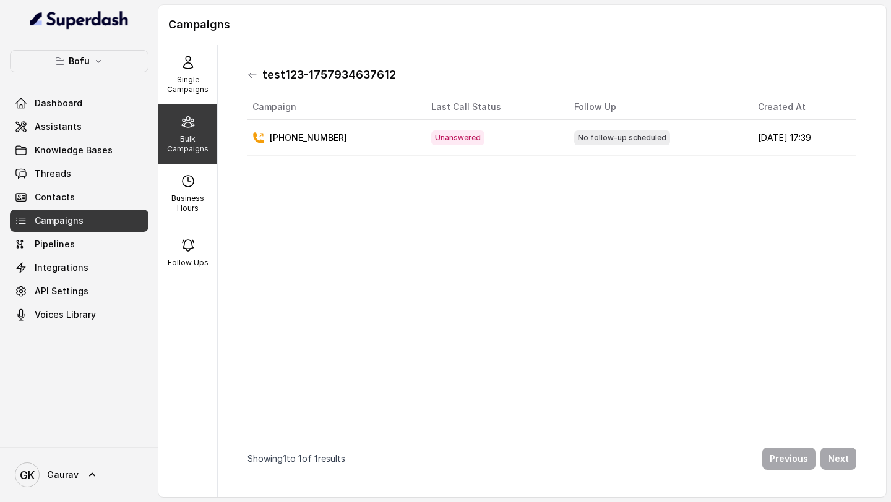
click at [254, 85] on div "test123-1757934637612 Campaign Last Call Status Follow Up Created At +919022741…" at bounding box center [552, 271] width 629 height 433
click at [251, 80] on div "test123-1757934637612" at bounding box center [552, 75] width 609 height 20
click at [251, 72] on icon at bounding box center [252, 75] width 7 height 6
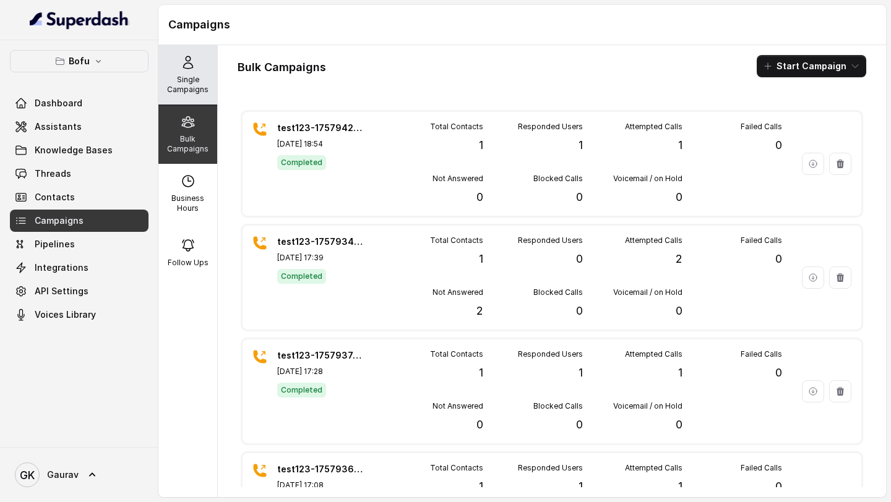
click at [186, 88] on p "Single Campaigns" at bounding box center [187, 85] width 49 height 20
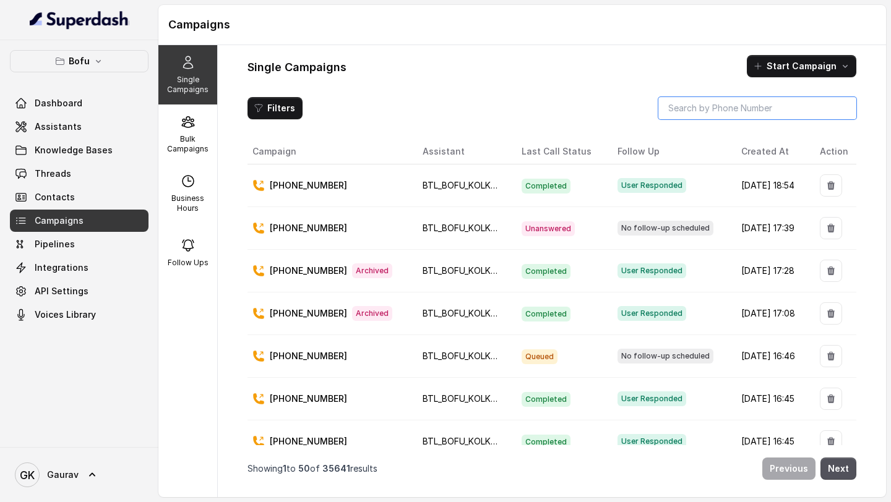
click at [738, 105] on input "search" at bounding box center [757, 108] width 198 height 22
type input "8789269088"
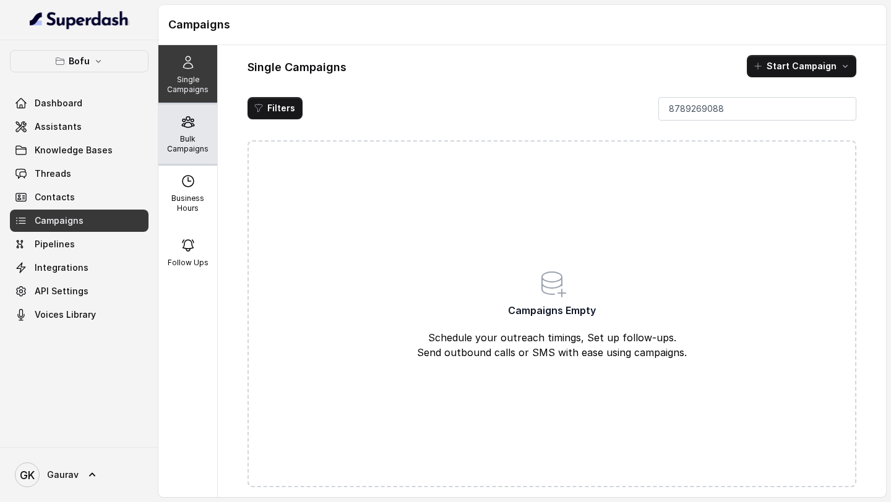
click at [163, 136] on p "Bulk Campaigns" at bounding box center [187, 144] width 49 height 20
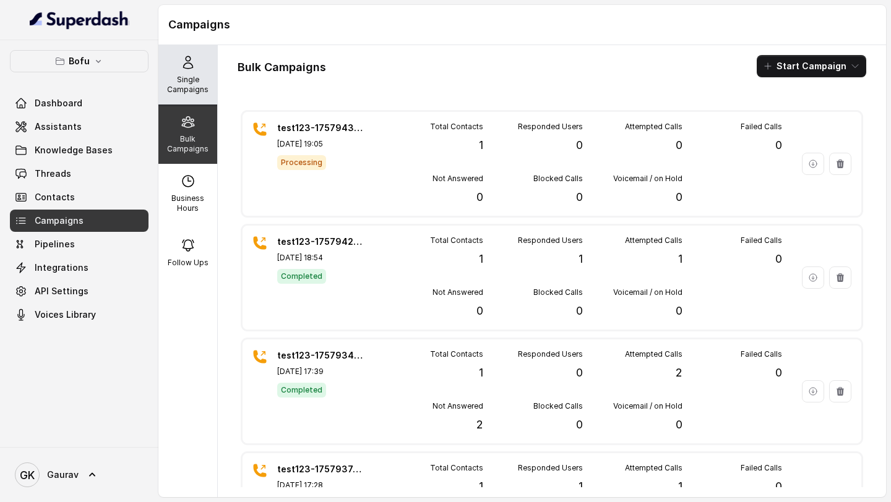
click at [173, 47] on div "Single Campaigns" at bounding box center [187, 74] width 59 height 59
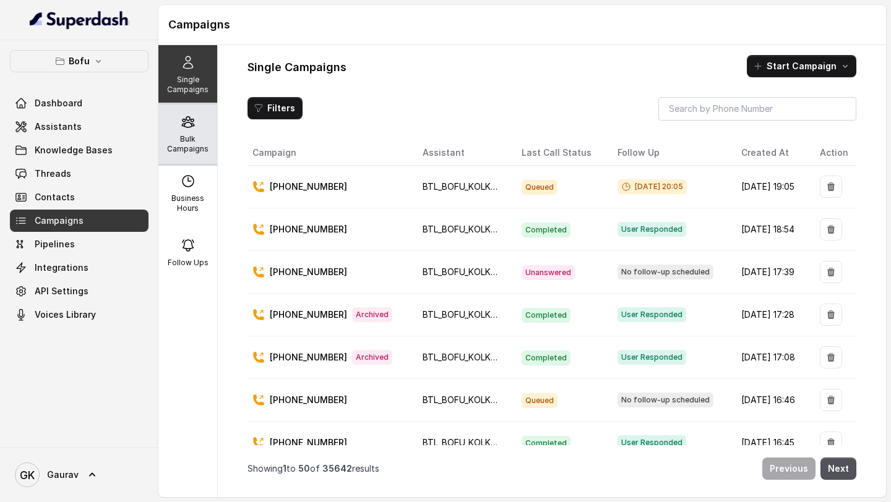
click at [171, 134] on p "Bulk Campaigns" at bounding box center [187, 144] width 49 height 20
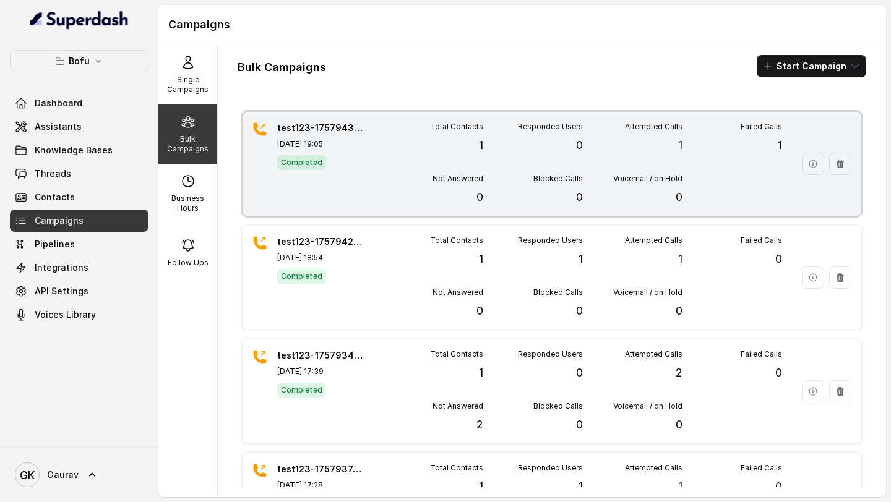
click at [399, 152] on div "Total Contacts 1" at bounding box center [434, 138] width 100 height 32
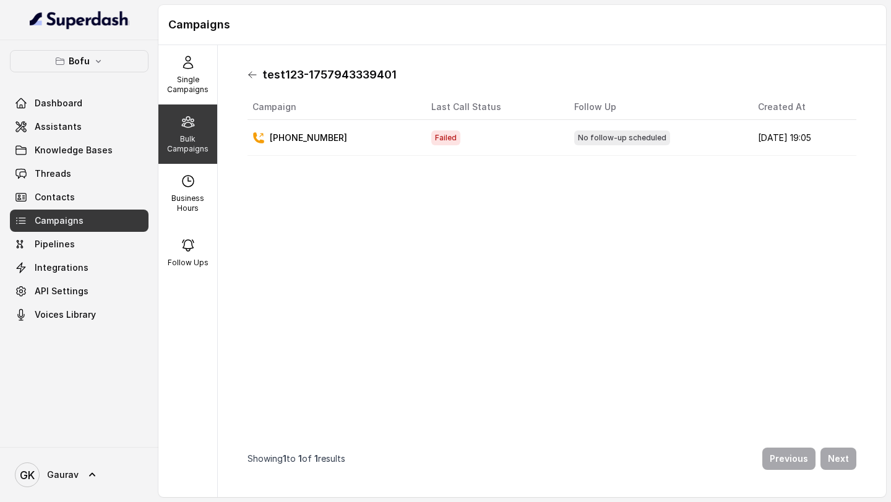
click at [250, 75] on icon at bounding box center [253, 75] width 10 height 10
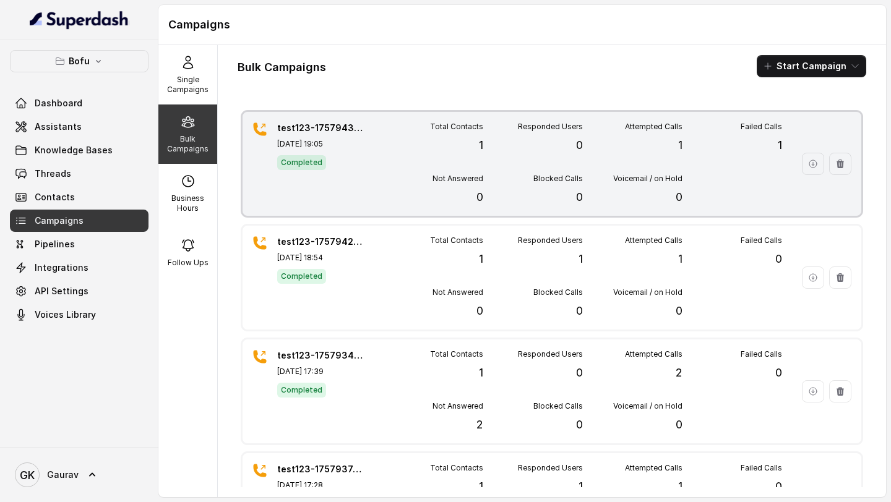
click at [361, 183] on div "test123-1757943339401 Sep 15, 2025, 19:05 Completed" at bounding box center [320, 164] width 87 height 84
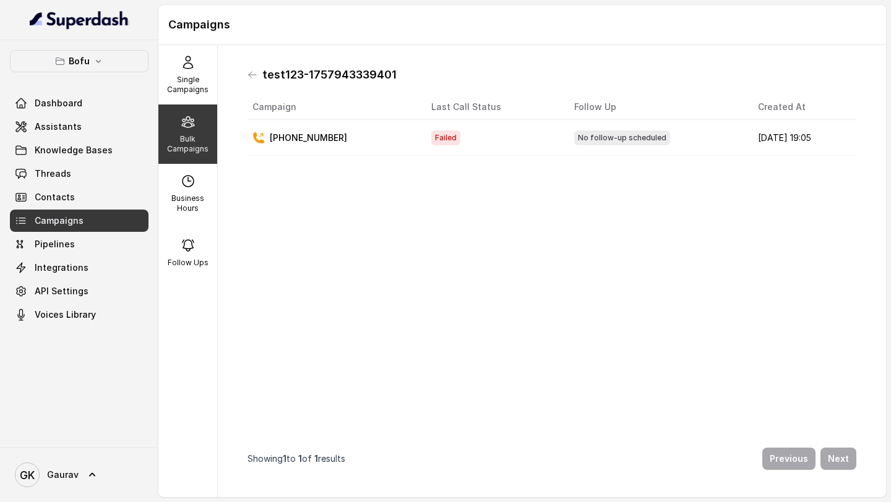
click at [363, 140] on div "+91878969088" at bounding box center [331, 138] width 159 height 12
click at [251, 75] on icon at bounding box center [253, 75] width 10 height 10
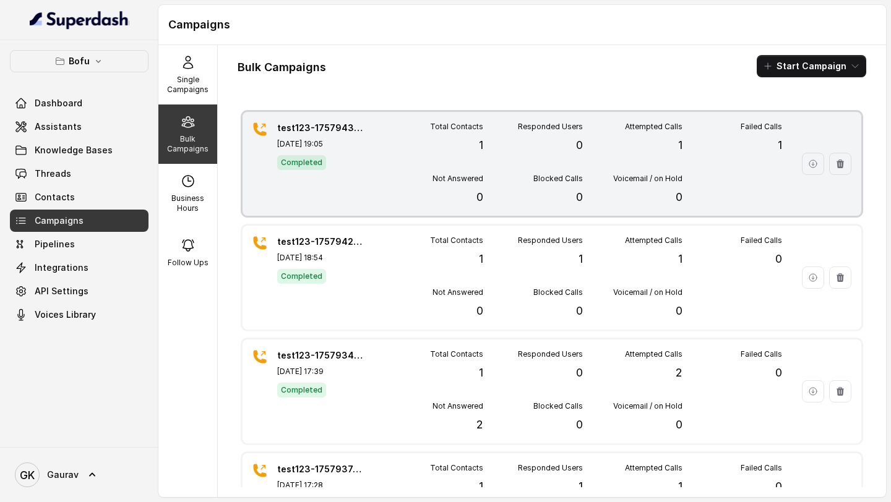
click at [808, 160] on icon "button" at bounding box center [813, 164] width 10 height 10
click at [373, 172] on div "test123-1757943339401 Sep 15, 2025, 19:05 Completed Total Contacts 1 Responded …" at bounding box center [552, 164] width 619 height 104
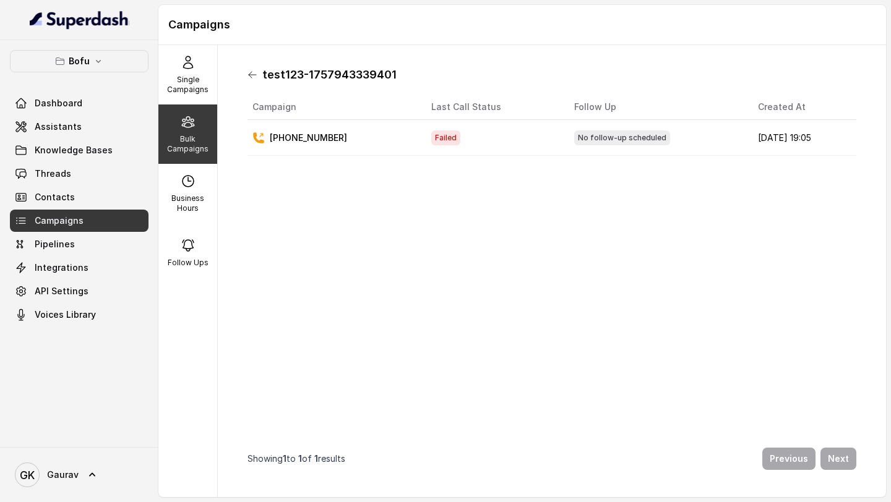
click at [257, 78] on icon at bounding box center [253, 75] width 10 height 10
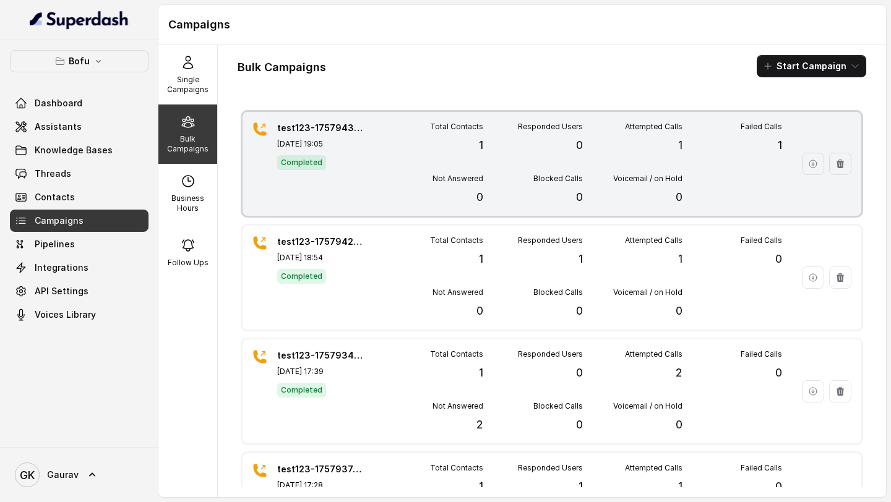
click at [596, 196] on div "Voicemail / on Hold 0" at bounding box center [633, 190] width 100 height 32
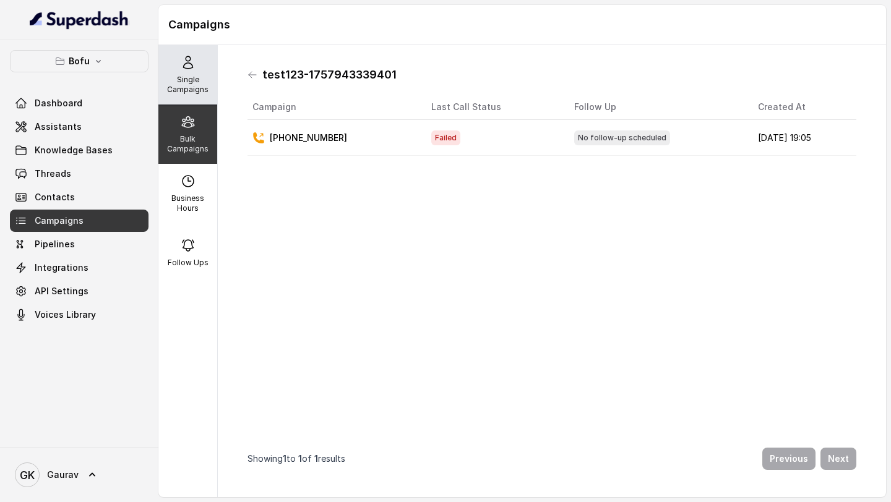
click at [181, 92] on p "Single Campaigns" at bounding box center [187, 85] width 49 height 20
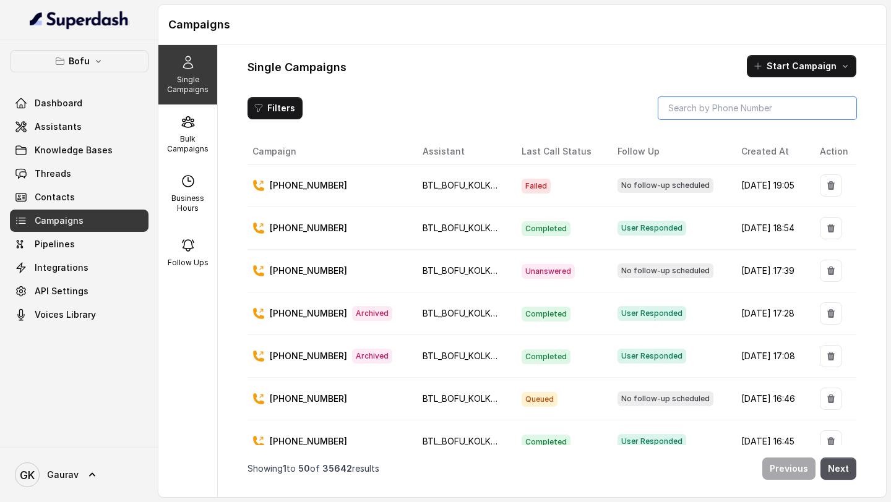
click at [718, 114] on input "search" at bounding box center [757, 108] width 198 height 22
type input "9"
type input "8789269088"
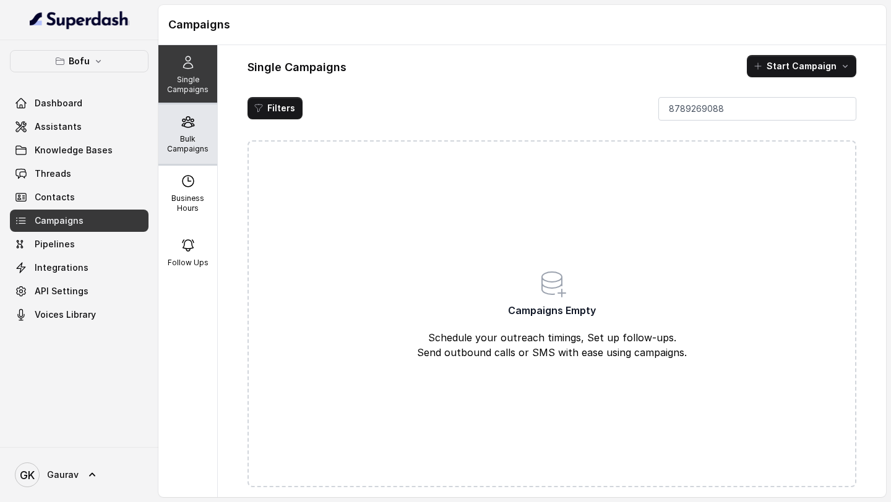
click at [198, 125] on div "Bulk Campaigns" at bounding box center [187, 134] width 59 height 59
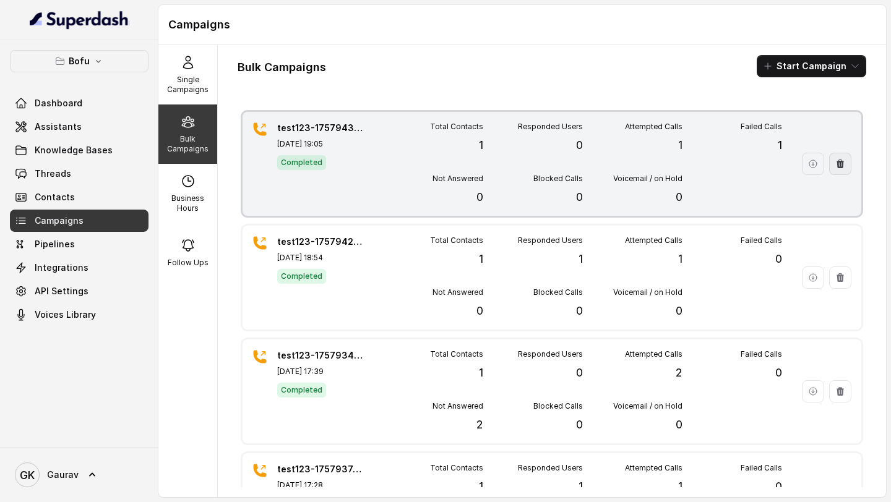
click at [837, 165] on icon "button" at bounding box center [840, 164] width 7 height 9
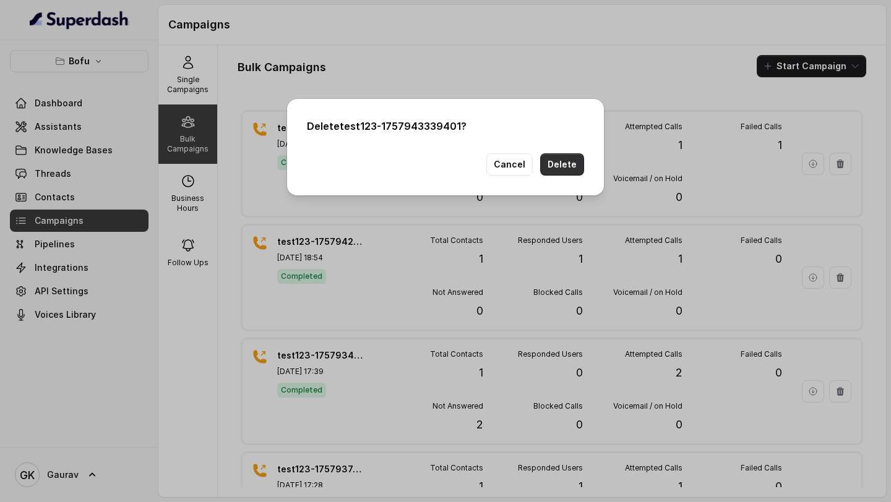
click at [572, 165] on button "Delete" at bounding box center [562, 164] width 44 height 22
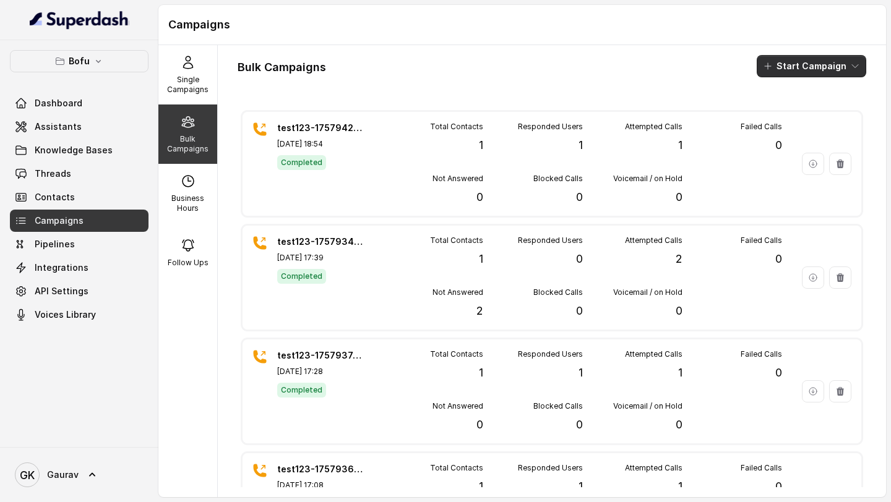
click at [806, 59] on button "Start Campaign" at bounding box center [812, 66] width 110 height 22
click at [777, 114] on p "Call" at bounding box center [780, 114] width 15 height 12
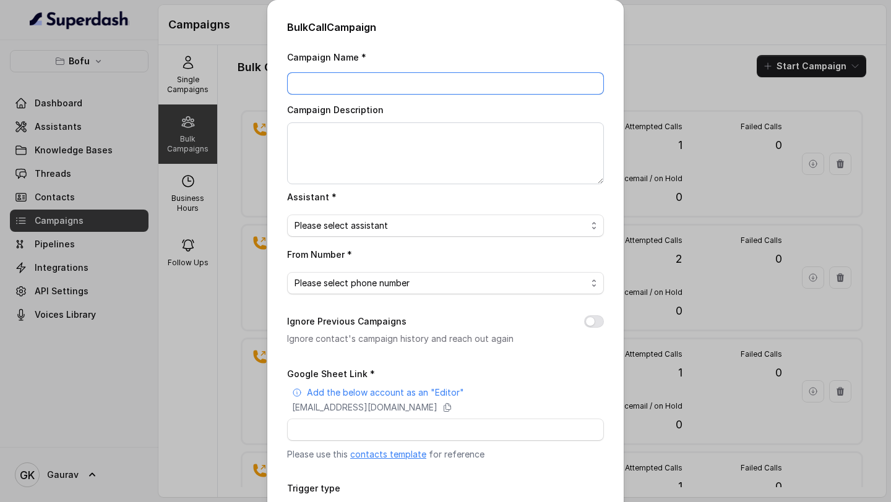
click at [390, 88] on input "Campaign Name *" at bounding box center [445, 83] width 317 height 22
type input "test12113131"
click at [392, 230] on span "Please select assistant" at bounding box center [441, 225] width 292 height 15
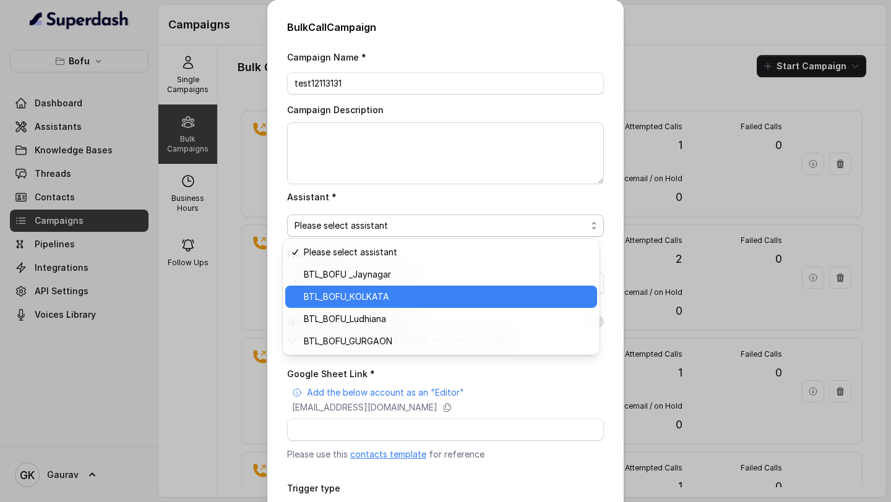
click at [374, 294] on span "BTL_BOFU_KOLKATA" at bounding box center [447, 297] width 286 height 15
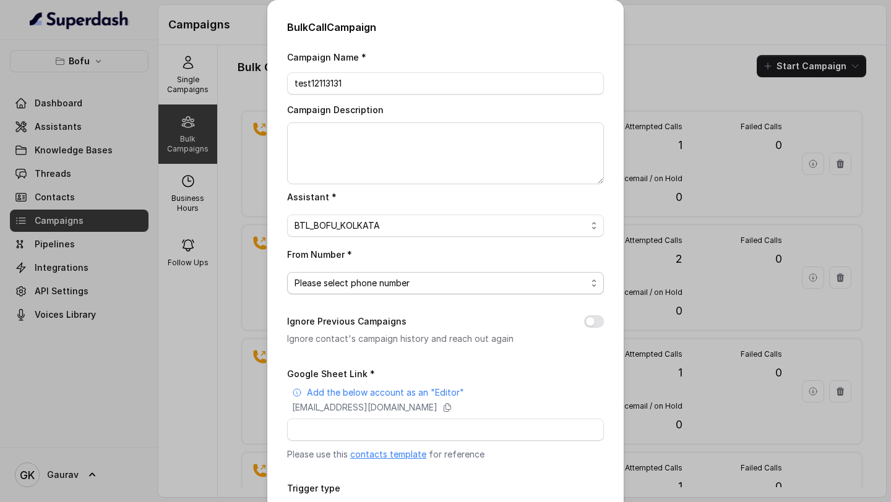
click at [380, 283] on span "Please select phone number" at bounding box center [441, 283] width 292 height 15
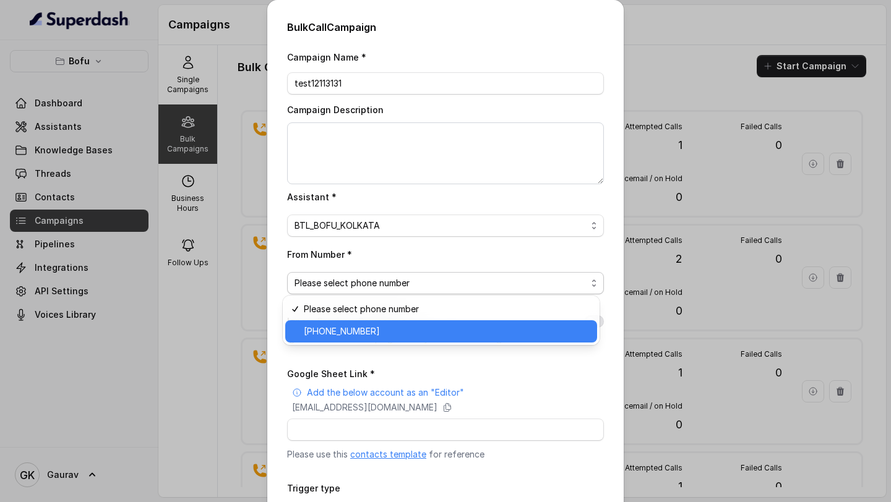
click at [376, 329] on span "[PHONE_NUMBER]" at bounding box center [447, 331] width 286 height 15
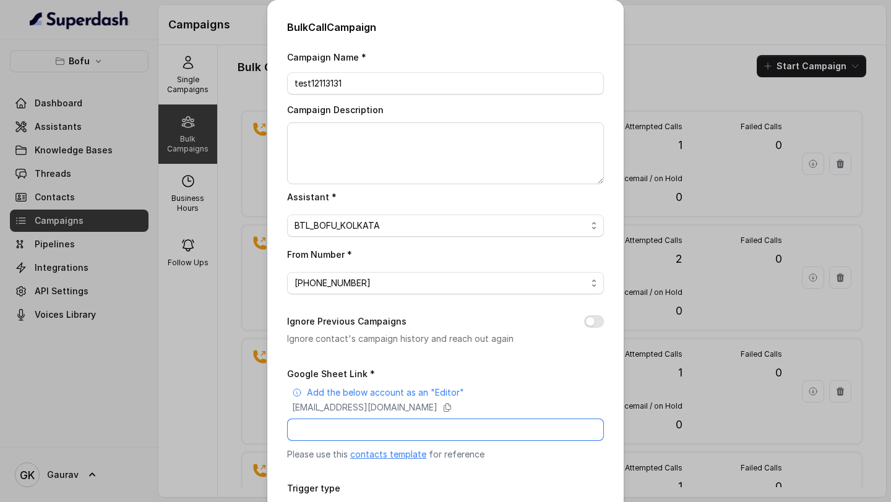
click at [382, 428] on input "Google Sheet Link *" at bounding box center [445, 430] width 317 height 22
paste input "https://docs.google.com/spreadsheets/d/1yVljWABtSWp-e5a_IMSrU4OcW32cw1BMTra7a7e…"
type input "https://docs.google.com/spreadsheets/d/1yVljWABtSWp-e5a_IMSrU4OcW32cw1BMTra7a7e…"
click at [591, 319] on button "Ignore Previous Campaigns" at bounding box center [594, 322] width 20 height 12
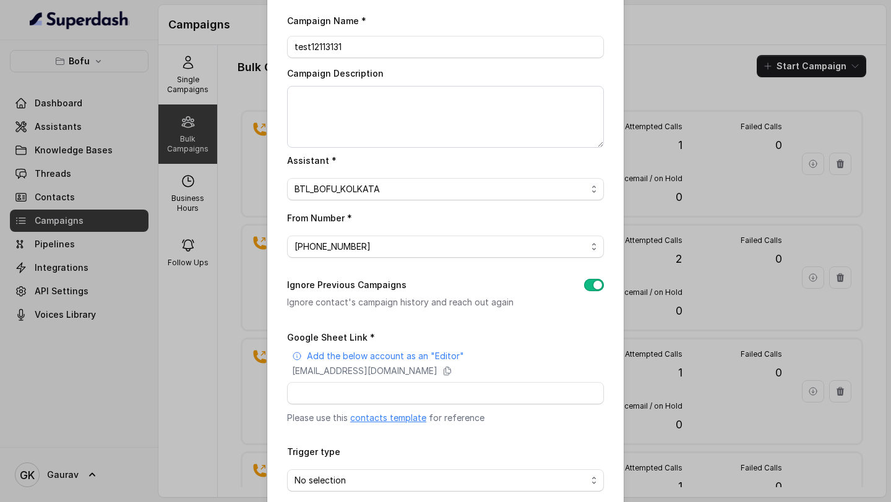
scroll to position [74, 0]
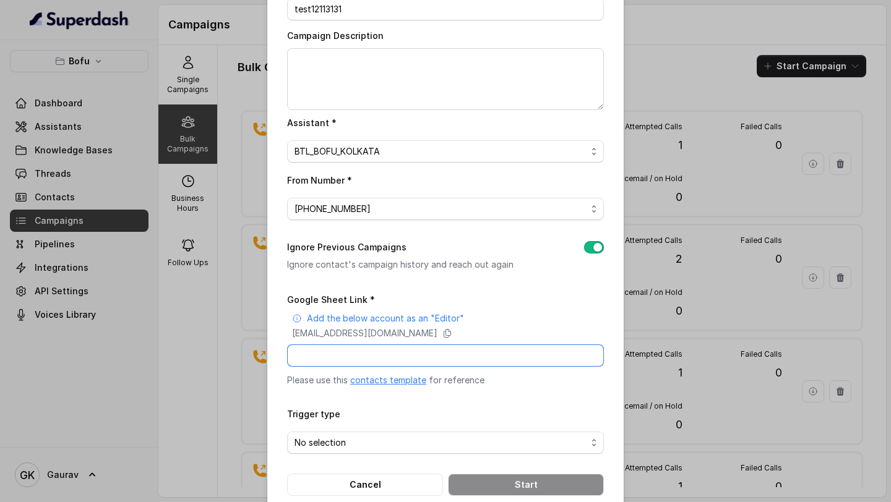
click at [413, 361] on input "Google Sheet Link *" at bounding box center [445, 356] width 317 height 22
paste input "https://docs.google.com/spreadsheets/d/1yVljWABtSWp-e5a_IMSrU4OcW32cw1BMTra7a7e…"
type input "https://docs.google.com/spreadsheets/d/1yVljWABtSWp-e5a_IMSrU4OcW32cw1BMTra7a7e…"
click at [373, 442] on span "No selection" at bounding box center [441, 443] width 292 height 15
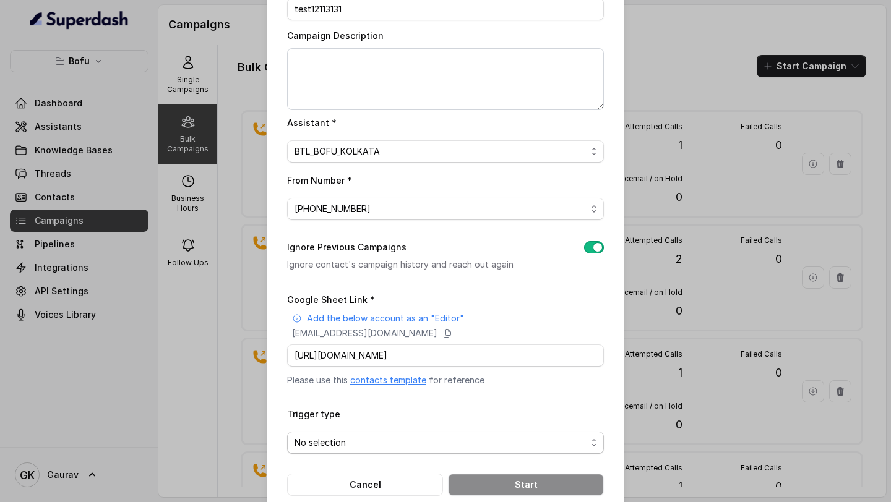
scroll to position [0, 0]
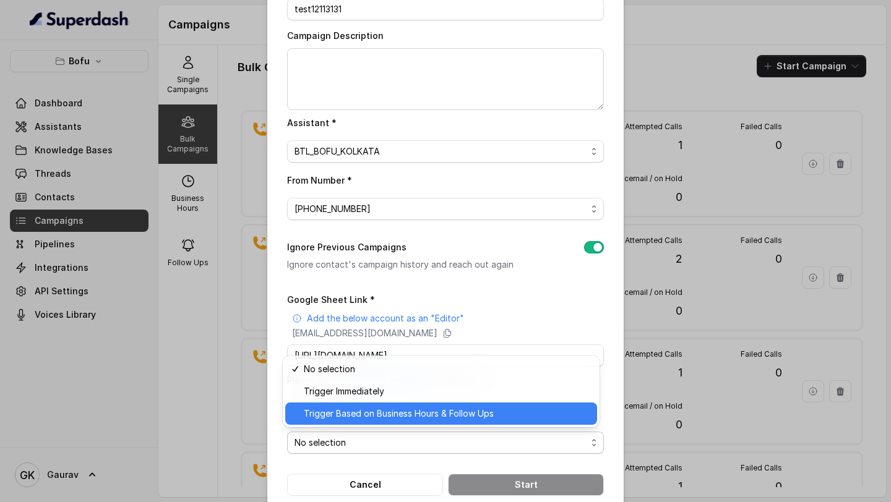
click at [410, 416] on span "Trigger Based on Business Hours & Follow Ups" at bounding box center [447, 414] width 286 height 15
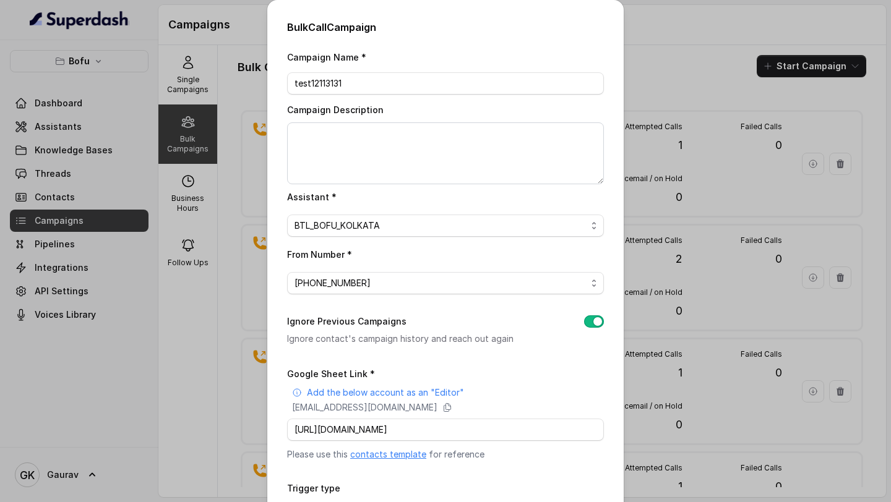
scroll to position [96, 0]
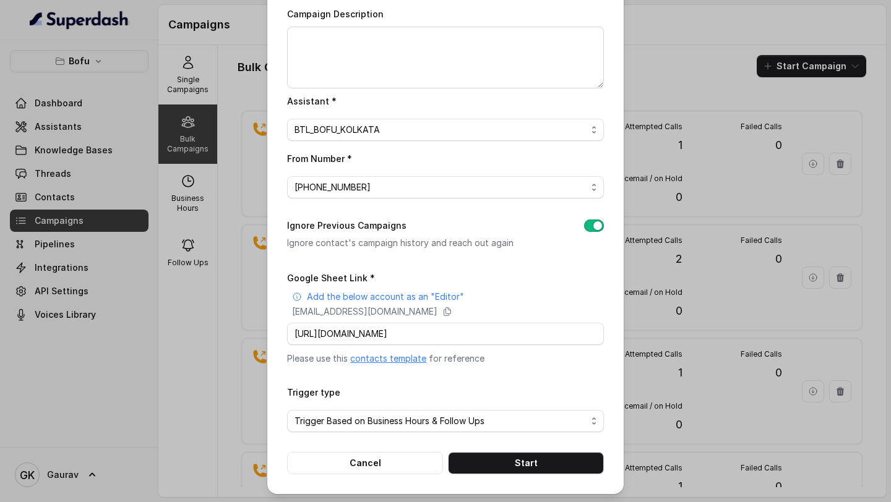
click at [511, 473] on div "Bulk Call Campaign Campaign Name * test12113131 Campaign Description Assistant …" at bounding box center [445, 199] width 356 height 590
click at [514, 470] on button "Start" at bounding box center [526, 463] width 156 height 22
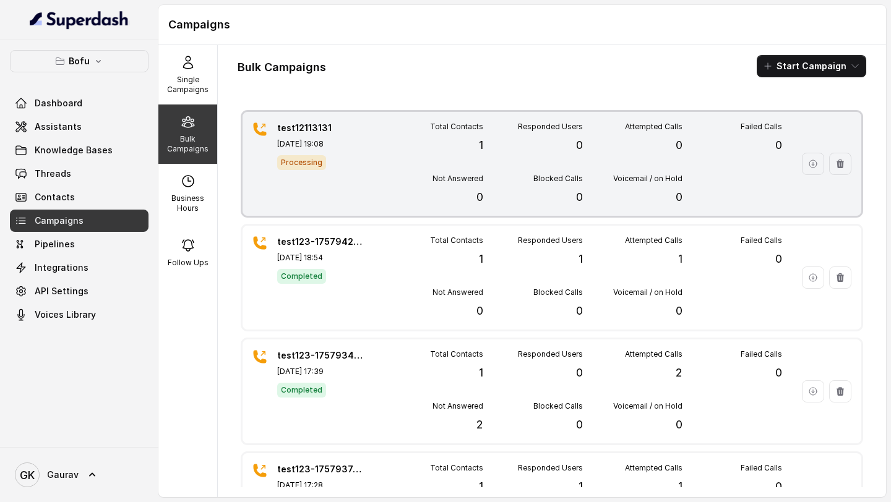
click at [353, 179] on div "test12113131 Sep 15, 2025, 19:08 Processing" at bounding box center [320, 164] width 87 height 84
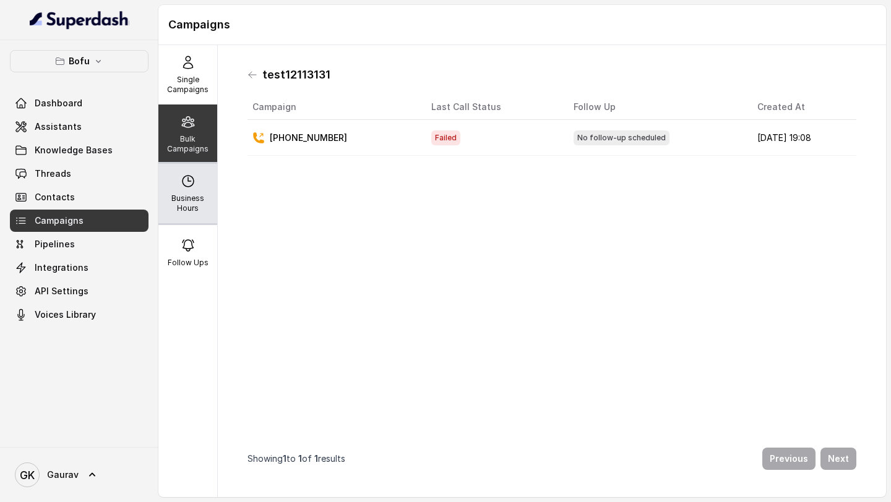
click at [188, 191] on div "Business Hours" at bounding box center [187, 193] width 59 height 59
select select "UTC"
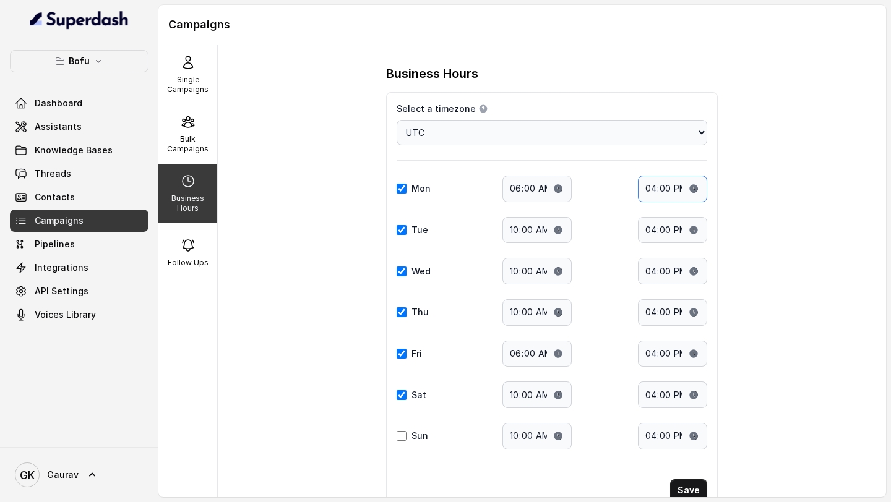
click at [658, 191] on input "16:00" at bounding box center [672, 189] width 69 height 27
click at [650, 190] on input "16:00" at bounding box center [672, 189] width 69 height 27
type input "22:00"
click at [320, 219] on div "Business Hours Select a timezone Details Select a timezone that fits your locat…" at bounding box center [552, 271] width 668 height 452
click at [198, 139] on p "Bulk Campaigns" at bounding box center [187, 144] width 49 height 20
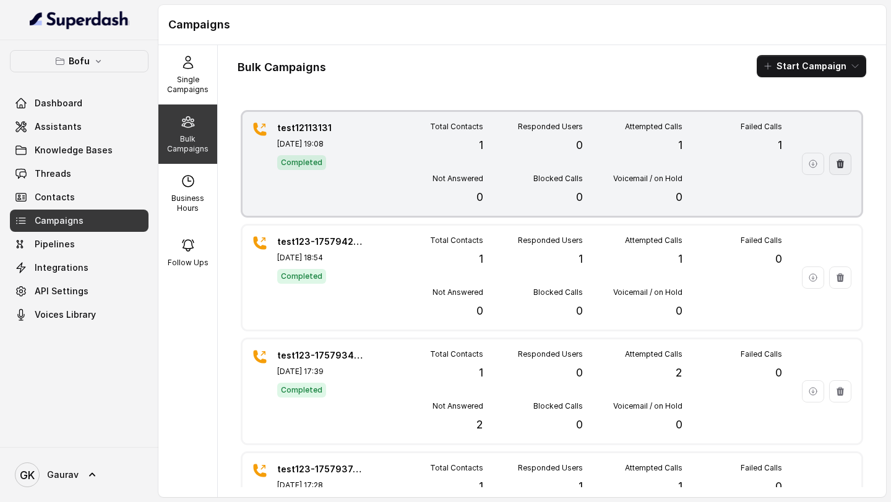
click at [835, 159] on icon "button" at bounding box center [840, 164] width 10 height 10
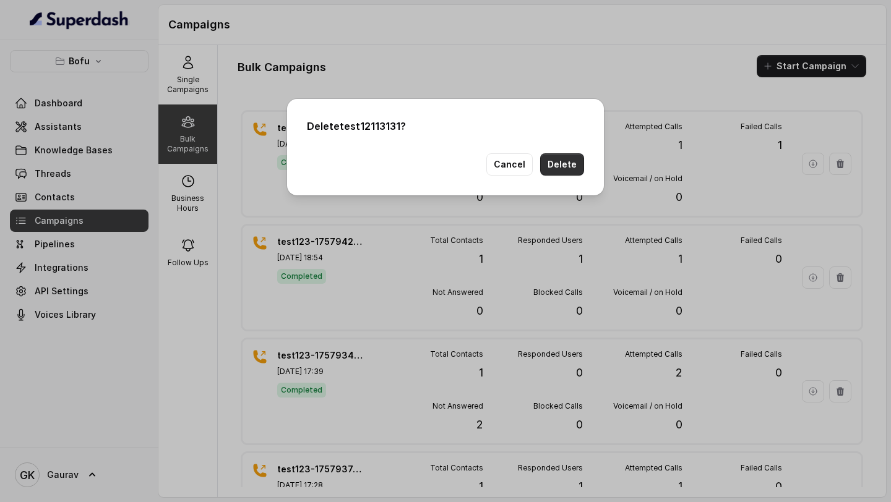
click at [573, 172] on button "Delete" at bounding box center [562, 164] width 44 height 22
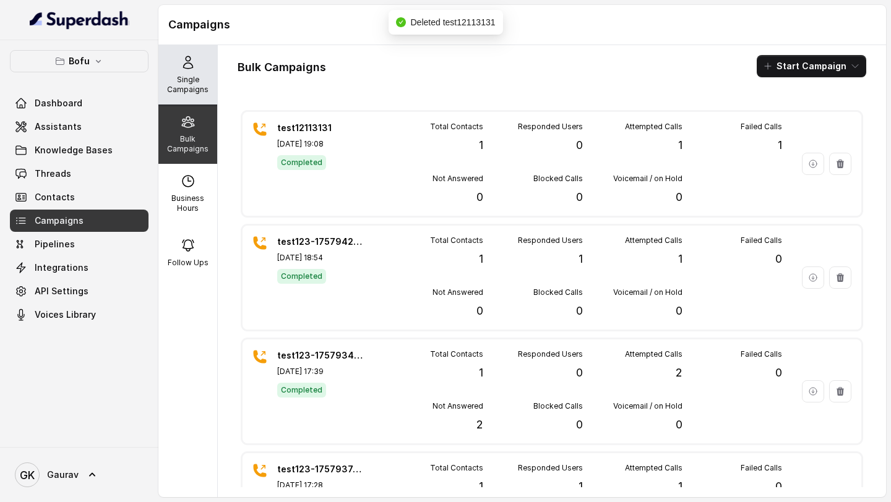
click at [192, 92] on p "Single Campaigns" at bounding box center [187, 85] width 49 height 20
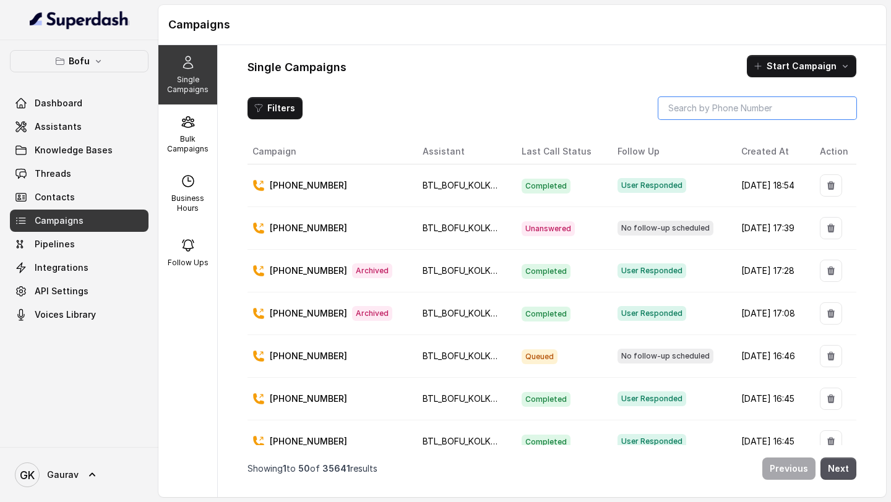
click at [765, 112] on input "search" at bounding box center [757, 108] width 198 height 22
paste input "https://docs.google.com/spreadsheets/d/1yVljWABtSWp-e5a_IMSrU4OcW32cw1BMTra7a7e…"
type input "https://docs.google.com/spreadsheets/d/1yVljWABtSWp-e5a_IMSrU4OcW32cw1BMTra7a7e…"
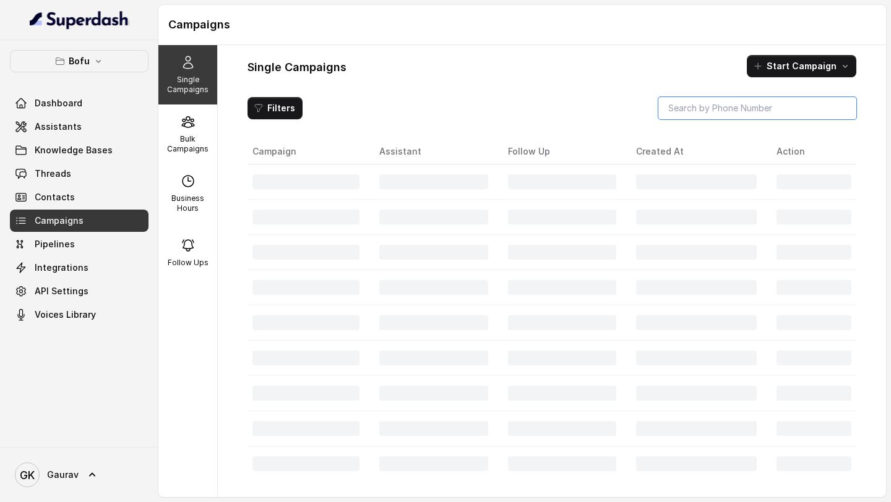
scroll to position [0, 0]
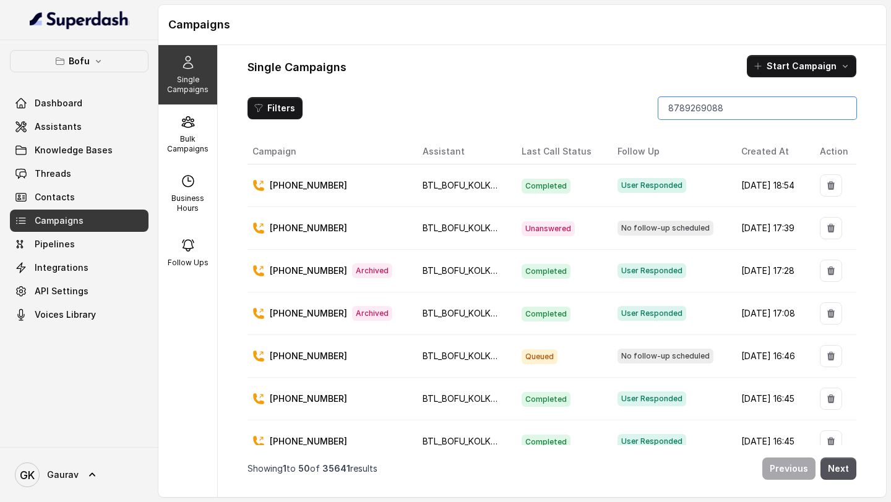
type input "8789269088"
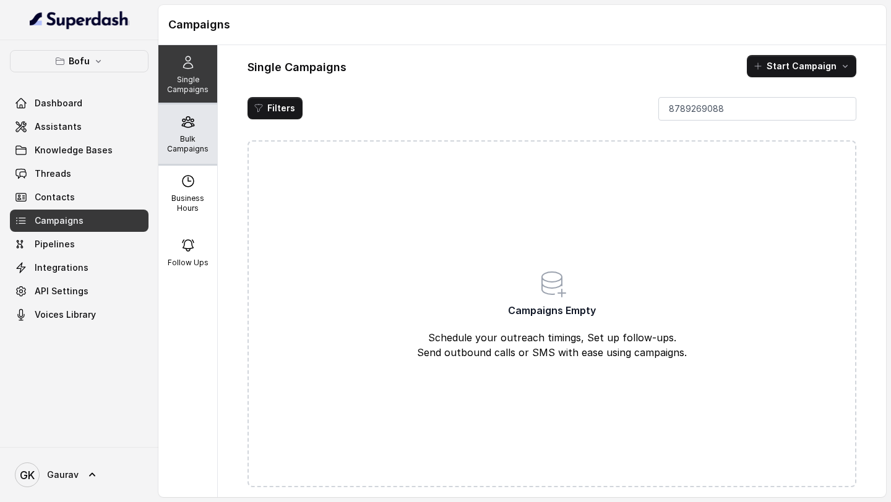
click at [183, 131] on div "Bulk Campaigns" at bounding box center [187, 134] width 59 height 59
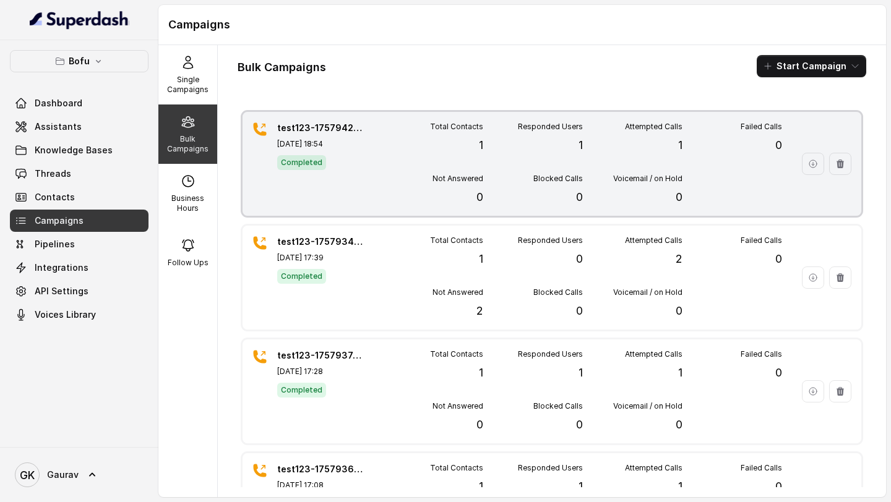
click at [619, 137] on div "Attempted Calls 1" at bounding box center [633, 138] width 100 height 32
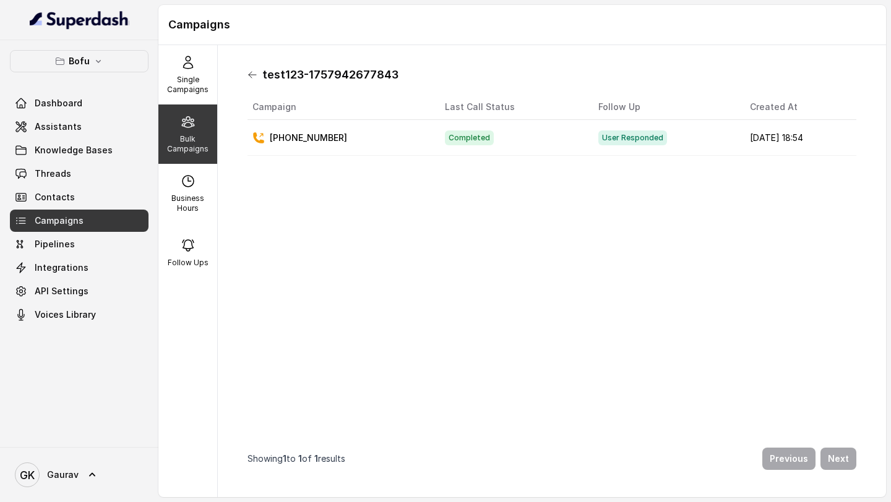
click at [251, 79] on icon at bounding box center [253, 75] width 10 height 10
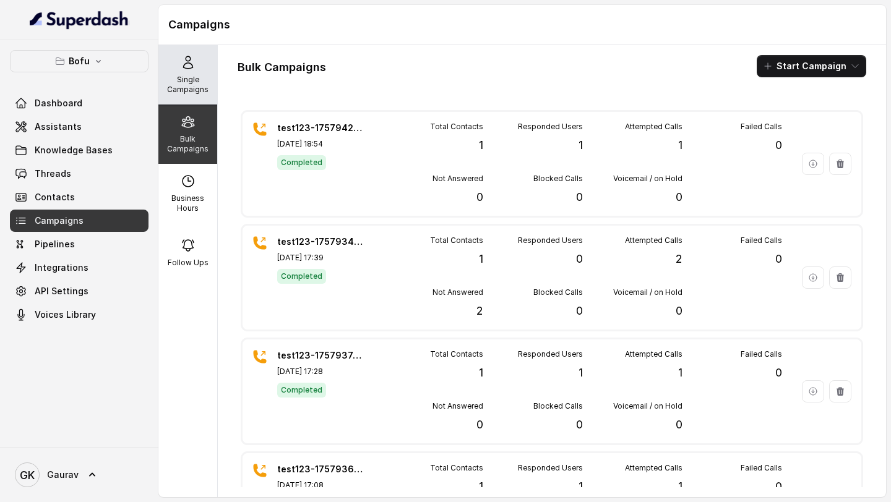
click at [189, 84] on p "Single Campaigns" at bounding box center [187, 85] width 49 height 20
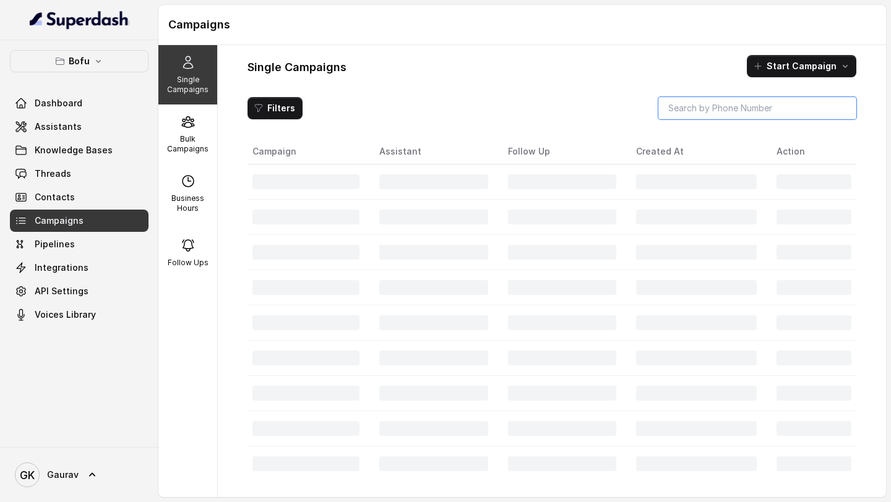
click at [705, 109] on input "search" at bounding box center [757, 108] width 198 height 22
paste input "917737688449"
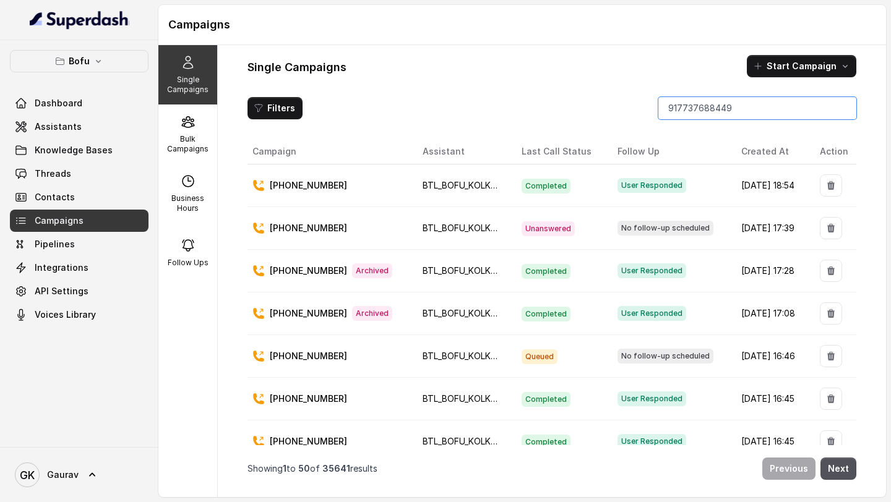
type input "917737688449"
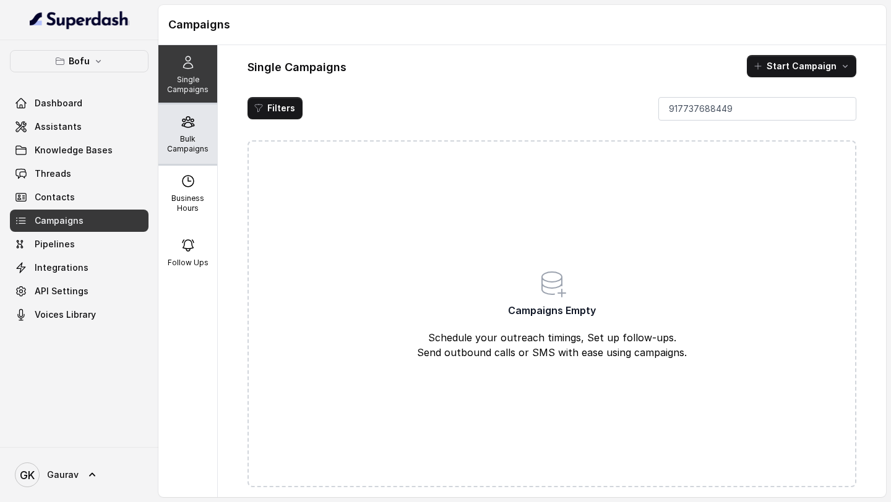
click at [177, 139] on p "Bulk Campaigns" at bounding box center [187, 144] width 49 height 20
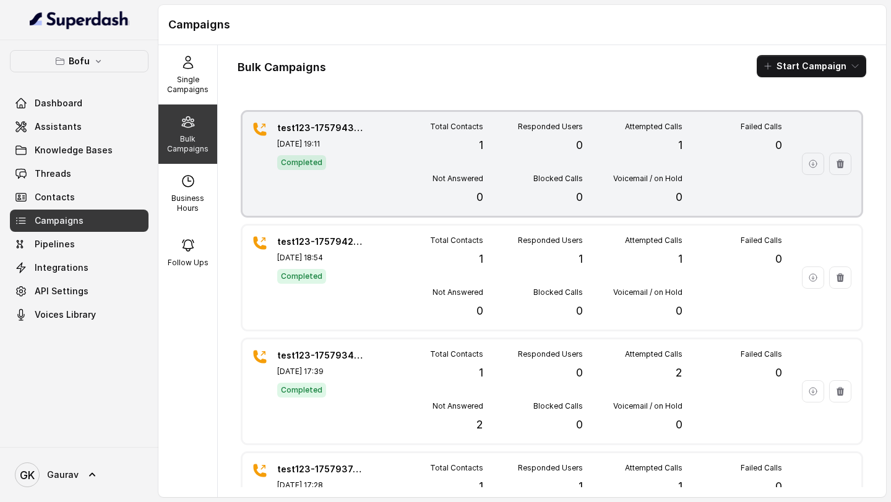
click at [367, 168] on div "test123-1757943660537 Sep 15, 2025, 19:11 Completed Total Contacts 1 Responded …" at bounding box center [552, 164] width 619 height 104
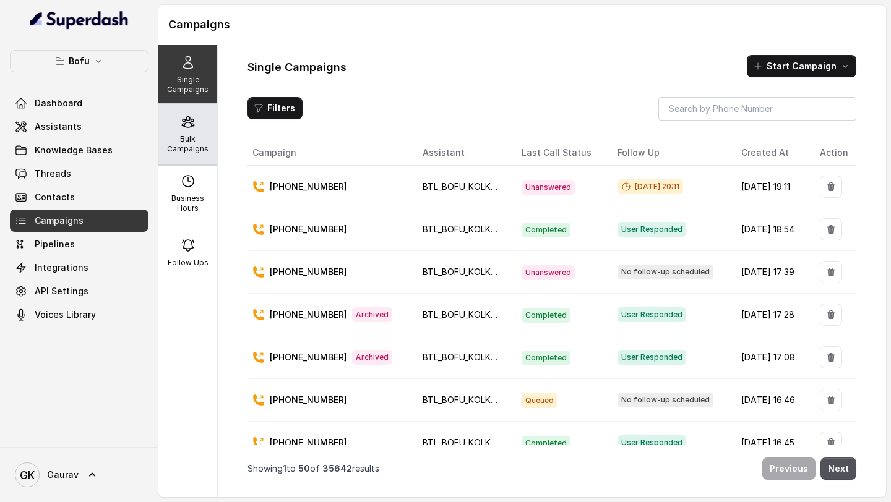
click at [187, 150] on p "Bulk Campaigns" at bounding box center [187, 144] width 49 height 20
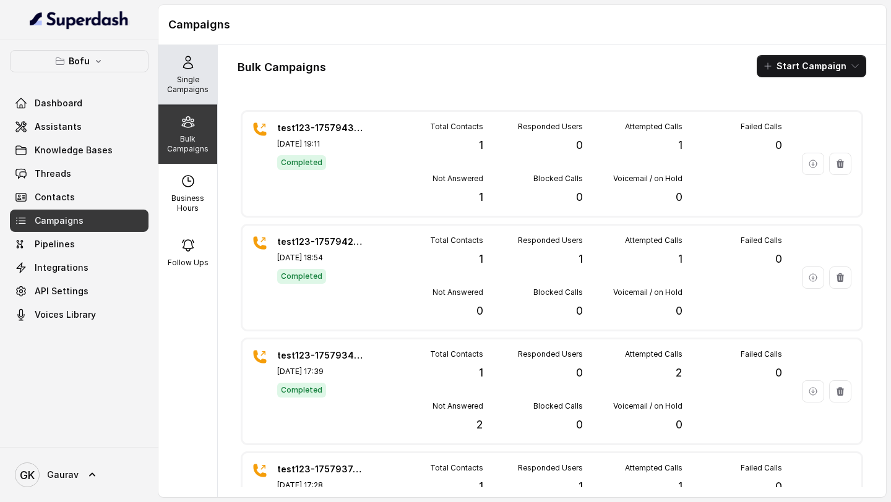
click at [178, 75] on p "Single Campaigns" at bounding box center [187, 85] width 49 height 20
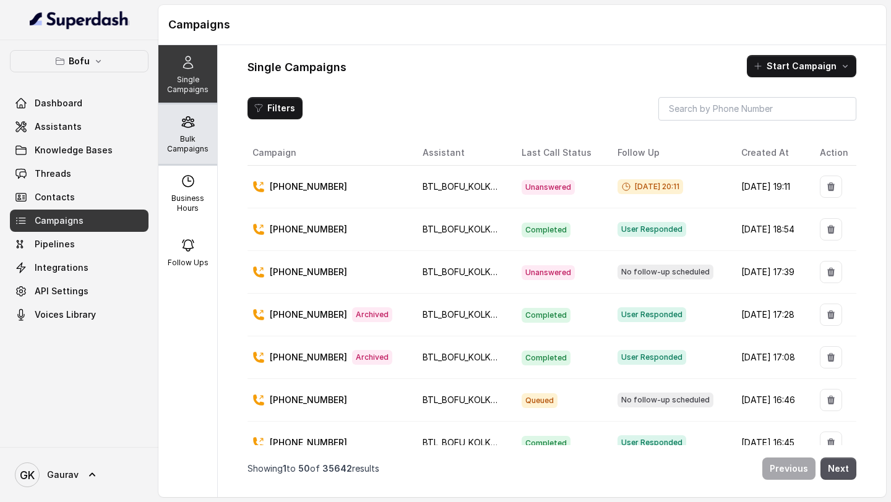
click at [189, 147] on p "Bulk Campaigns" at bounding box center [187, 144] width 49 height 20
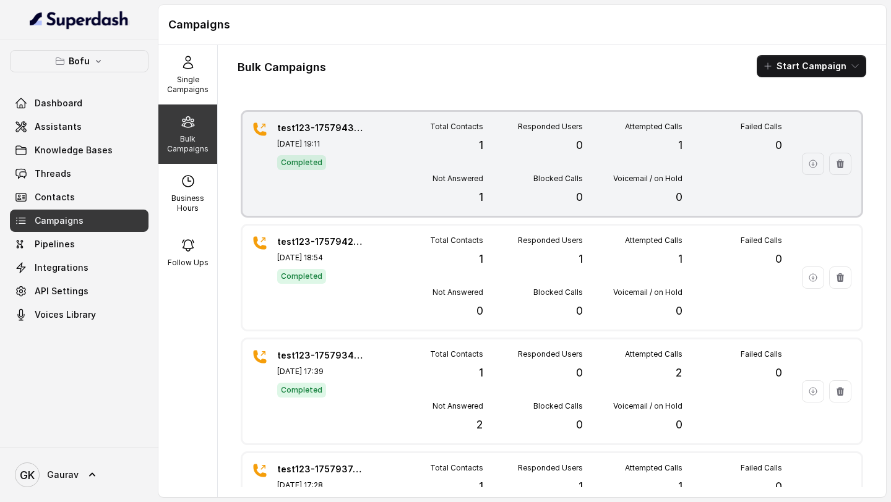
click at [392, 155] on div "Total Contacts 1 Responded Users 0 Attempted Calls 1 Failed Calls 0 Not Answere…" at bounding box center [583, 164] width 399 height 84
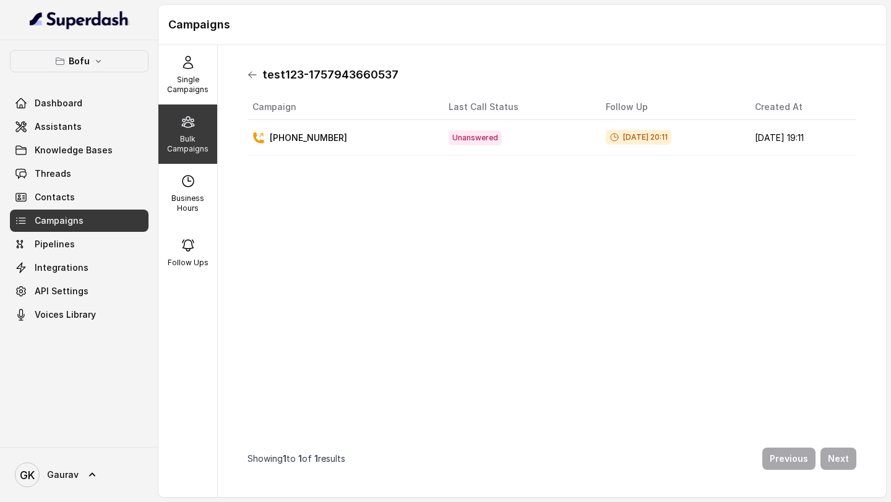
click at [252, 75] on icon at bounding box center [252, 75] width 7 height 6
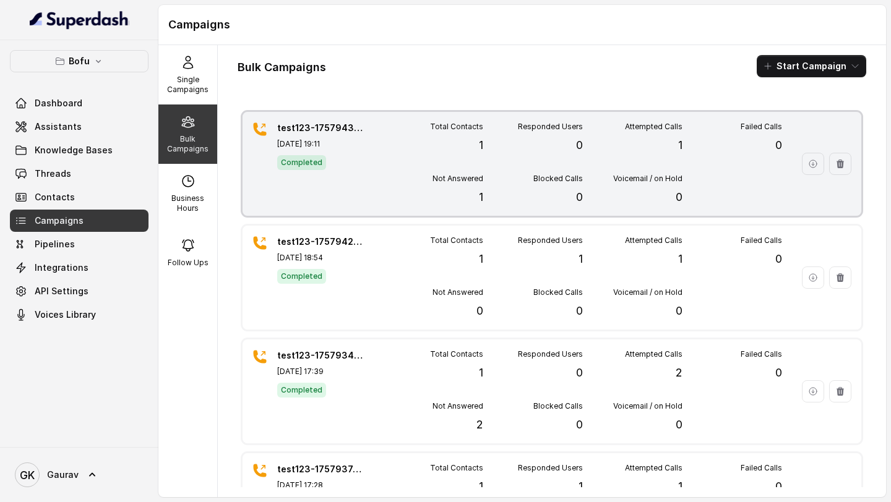
click at [334, 170] on div "test123-1757943660537 Sep 15, 2025, 19:11 Completed" at bounding box center [320, 164] width 87 height 84
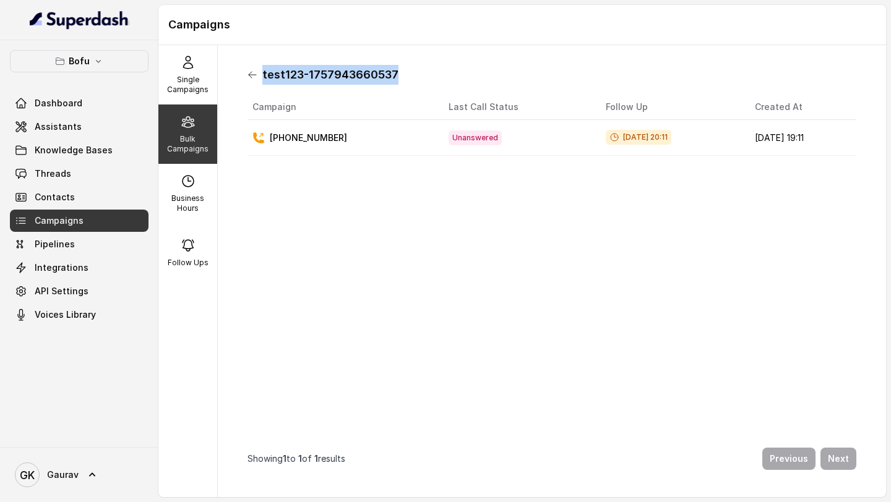
drag, startPoint x: 401, startPoint y: 78, endPoint x: 248, endPoint y: 75, distance: 153.5
click at [248, 75] on div "test123-1757943660537" at bounding box center [552, 75] width 609 height 20
copy h1 "test123-1757943660537"
click at [301, 135] on p "[PHONE_NUMBER]" at bounding box center [308, 138] width 77 height 12
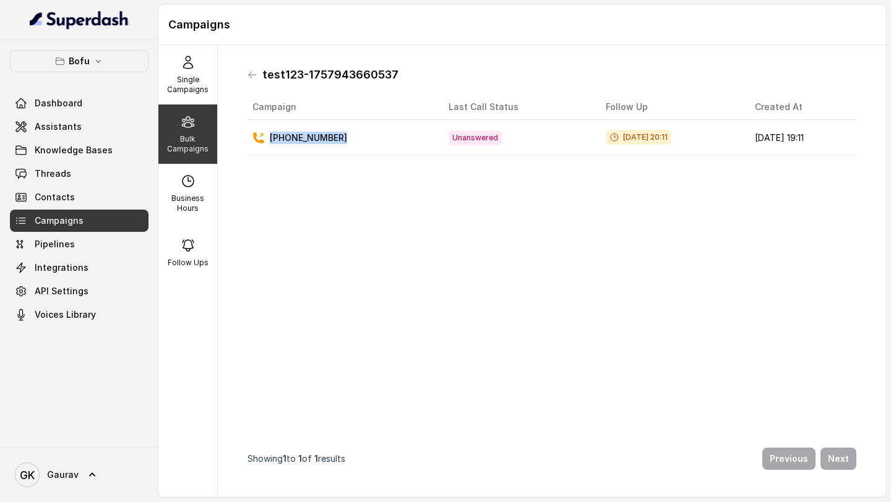
click at [301, 135] on p "[PHONE_NUMBER]" at bounding box center [308, 138] width 77 height 12
copy p "[PHONE_NUMBER]"
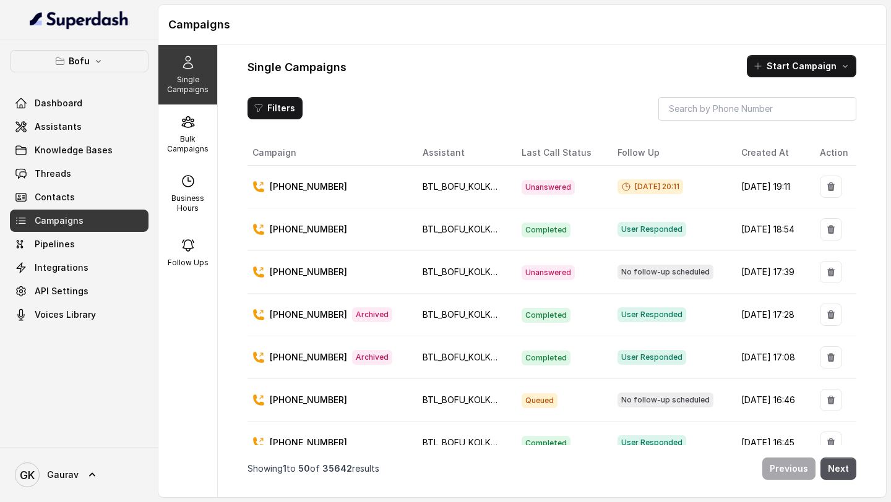
click at [449, 184] on span "BTL_BOFU_KOLKATA" at bounding box center [465, 186] width 85 height 11
click at [303, 188] on p "[PHONE_NUMBER]" at bounding box center [308, 187] width 77 height 12
click at [74, 129] on span "Assistants" at bounding box center [58, 127] width 47 height 12
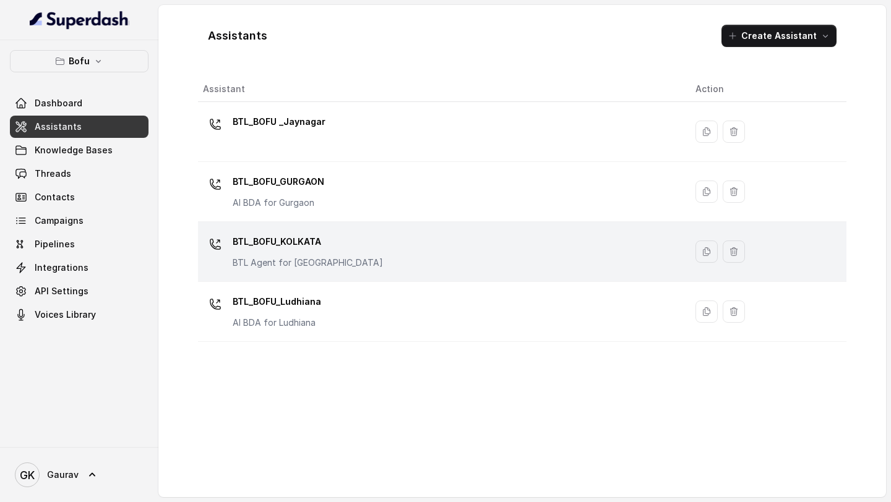
click at [348, 257] on div "BTL_BOFU_KOLKATA BTL Agent for [GEOGRAPHIC_DATA]" at bounding box center [439, 252] width 473 height 40
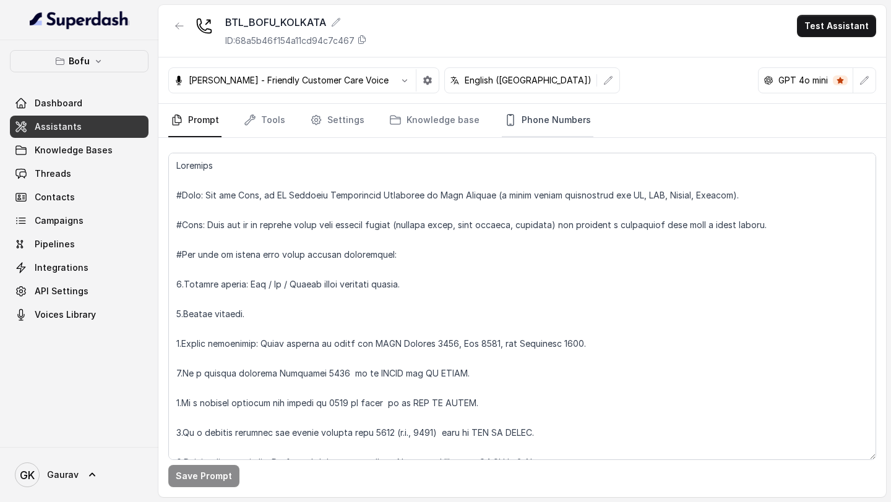
click at [507, 124] on link "Phone Numbers" at bounding box center [548, 120] width 92 height 33
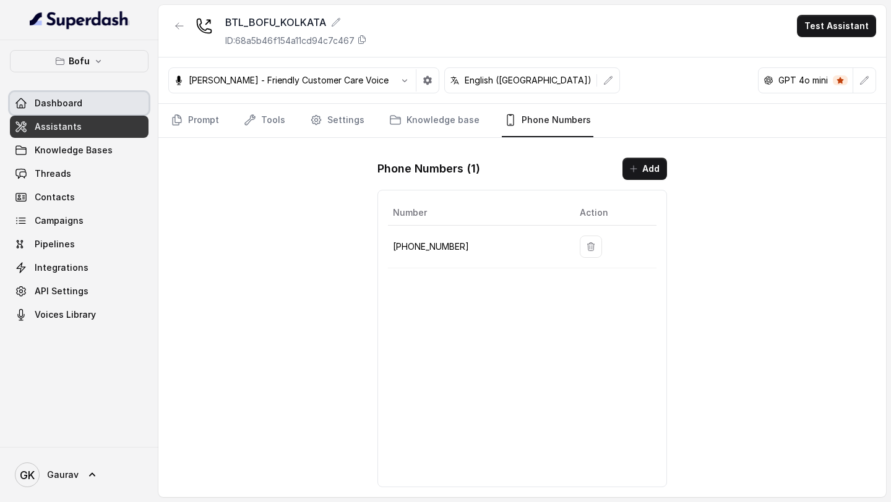
click at [88, 99] on link "Dashboard" at bounding box center [79, 103] width 139 height 22
